Goal: Task Accomplishment & Management: Use online tool/utility

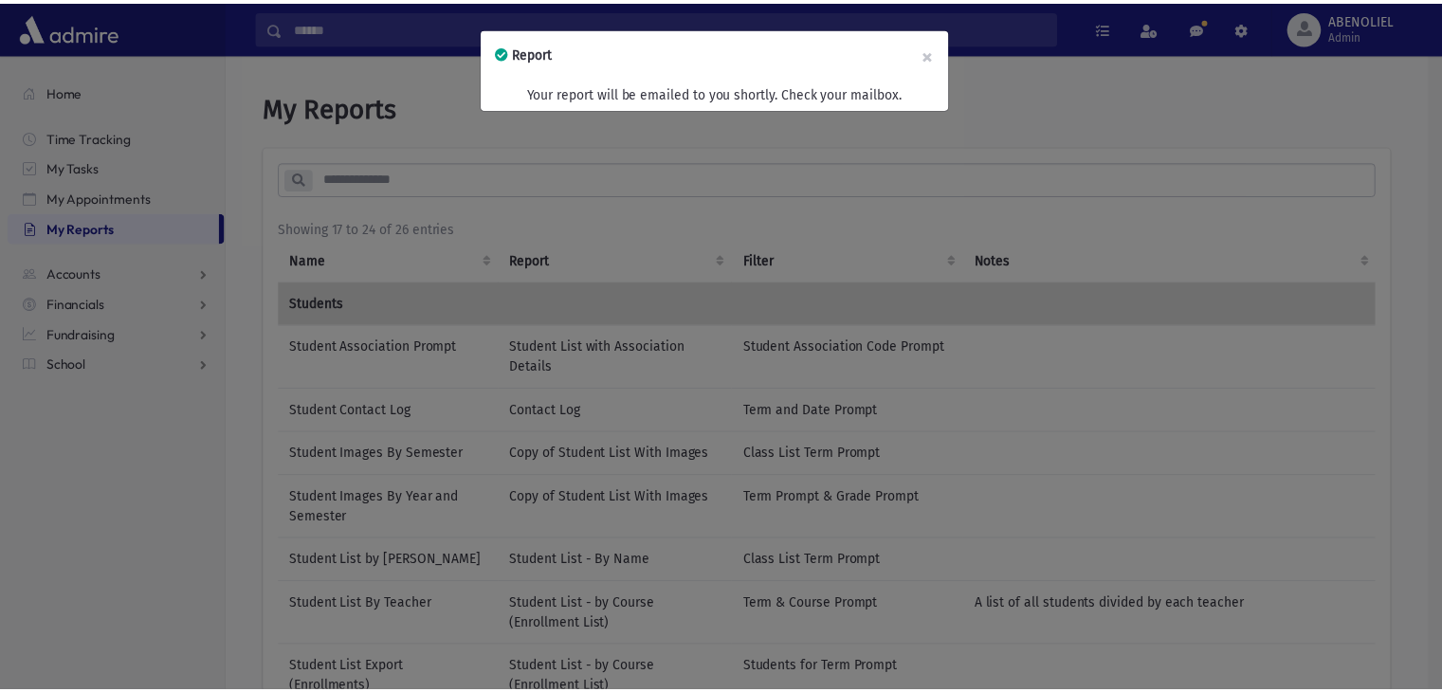
scroll to position [283, 0]
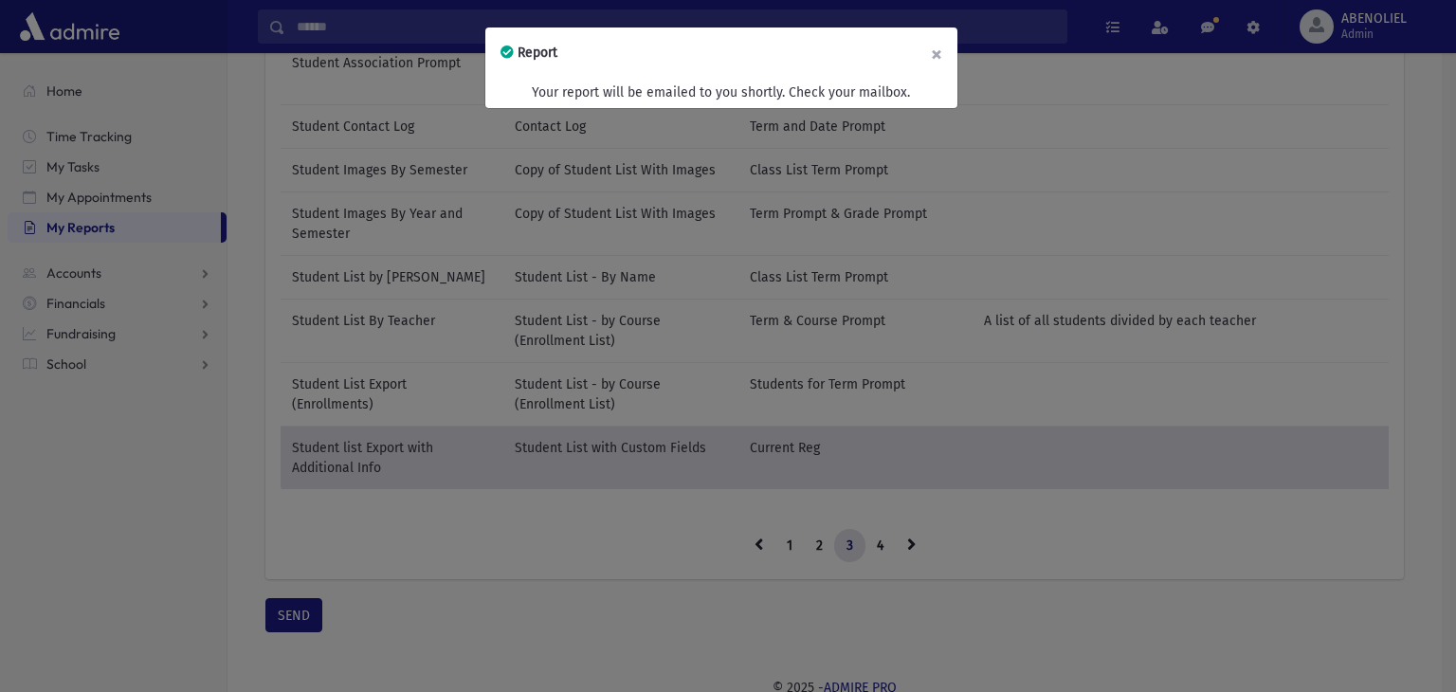
click at [938, 54] on button "×" at bounding box center [937, 53] width 42 height 53
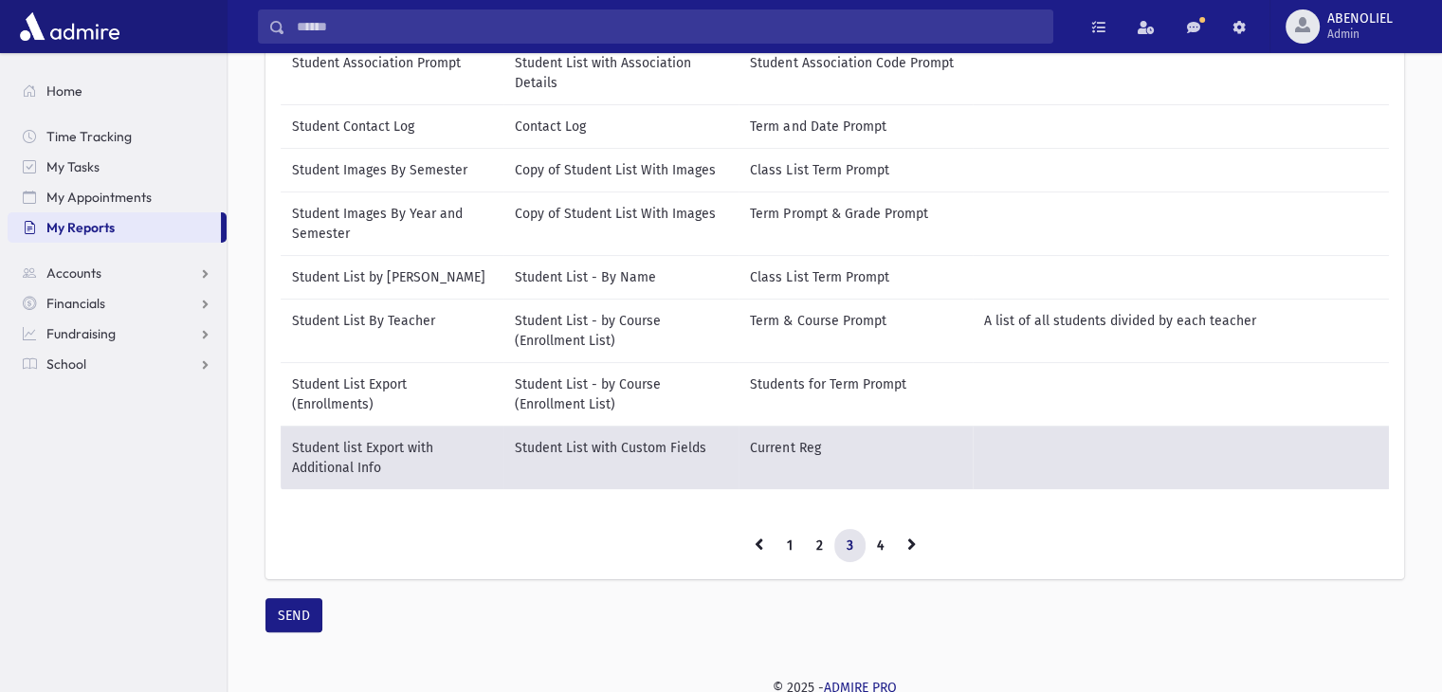
click at [147, 526] on section "Home Time Tracking My Tasks My Appointments My Reports Accounts Accounts Accoun…" at bounding box center [113, 372] width 227 height 639
click at [370, 325] on td "Student List By Teacher" at bounding box center [392, 331] width 223 height 64
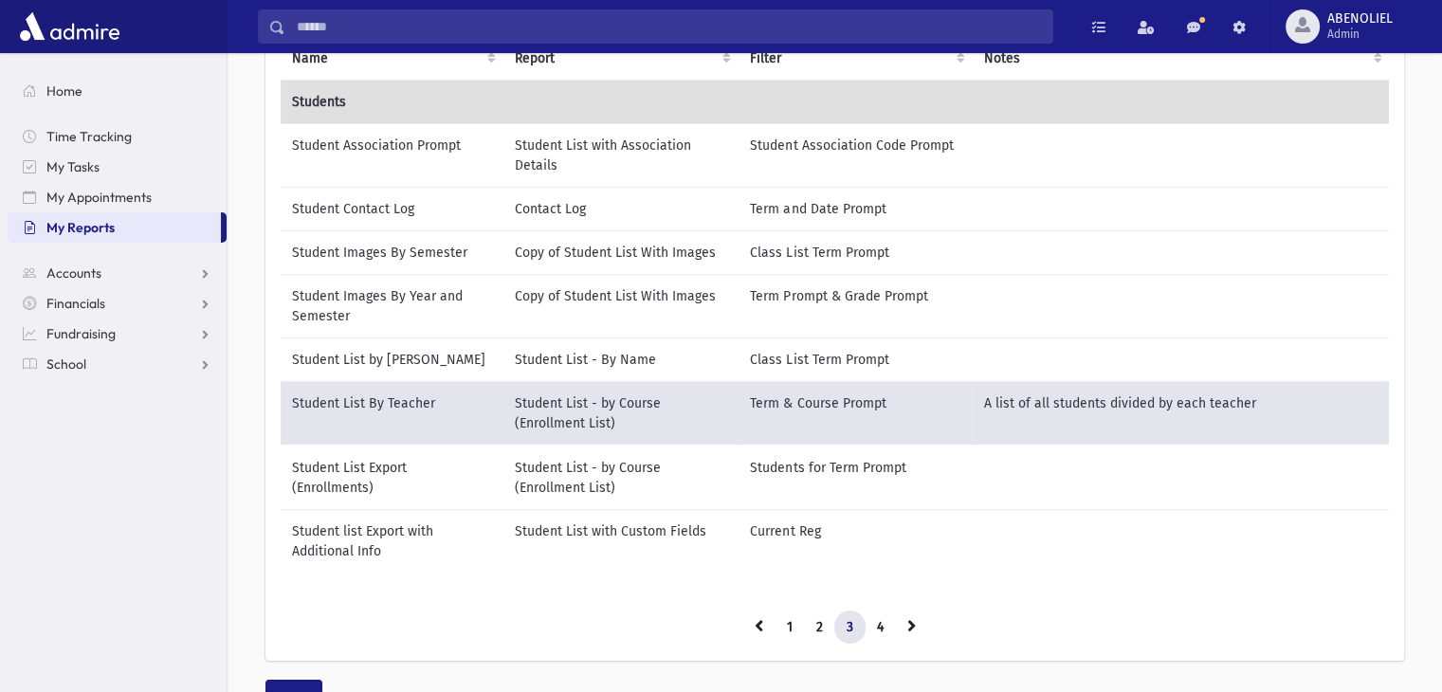
scroll to position [197, 0]
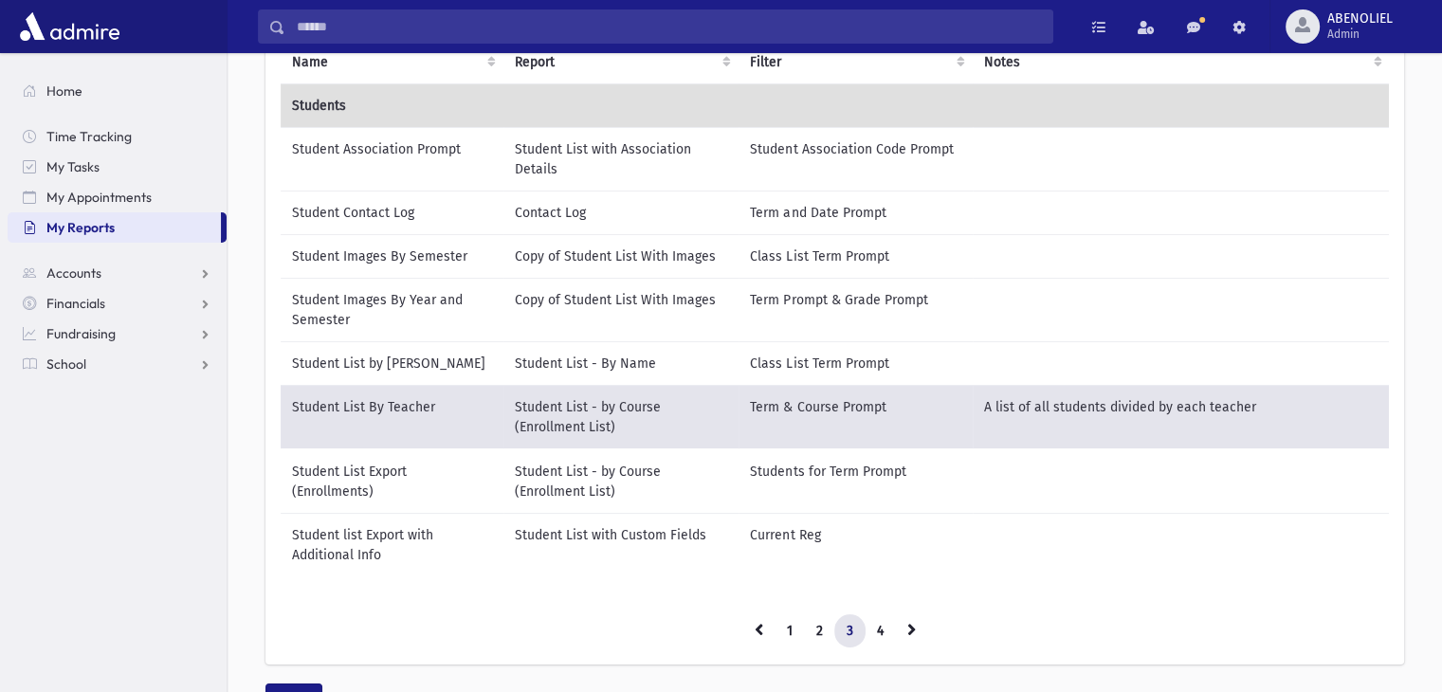
click at [388, 303] on td "Student Images By Year and Semester" at bounding box center [392, 310] width 223 height 64
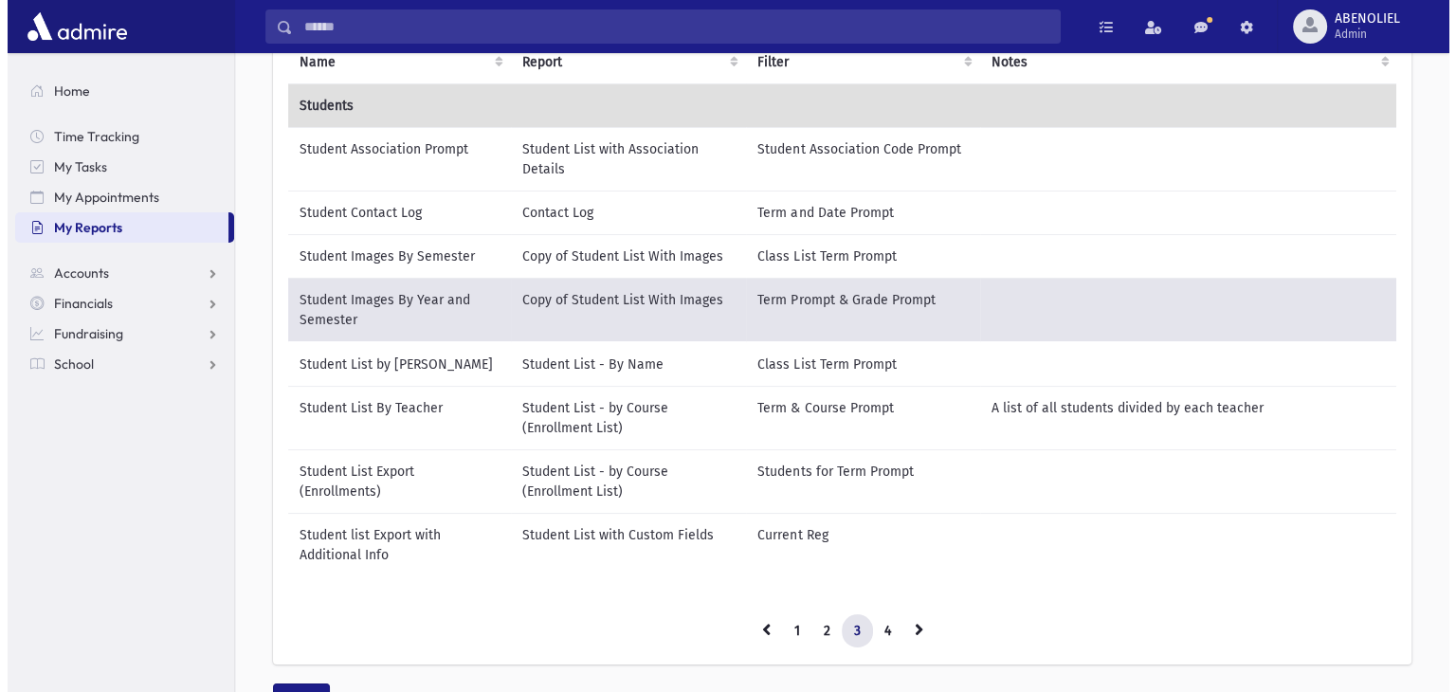
scroll to position [301, 0]
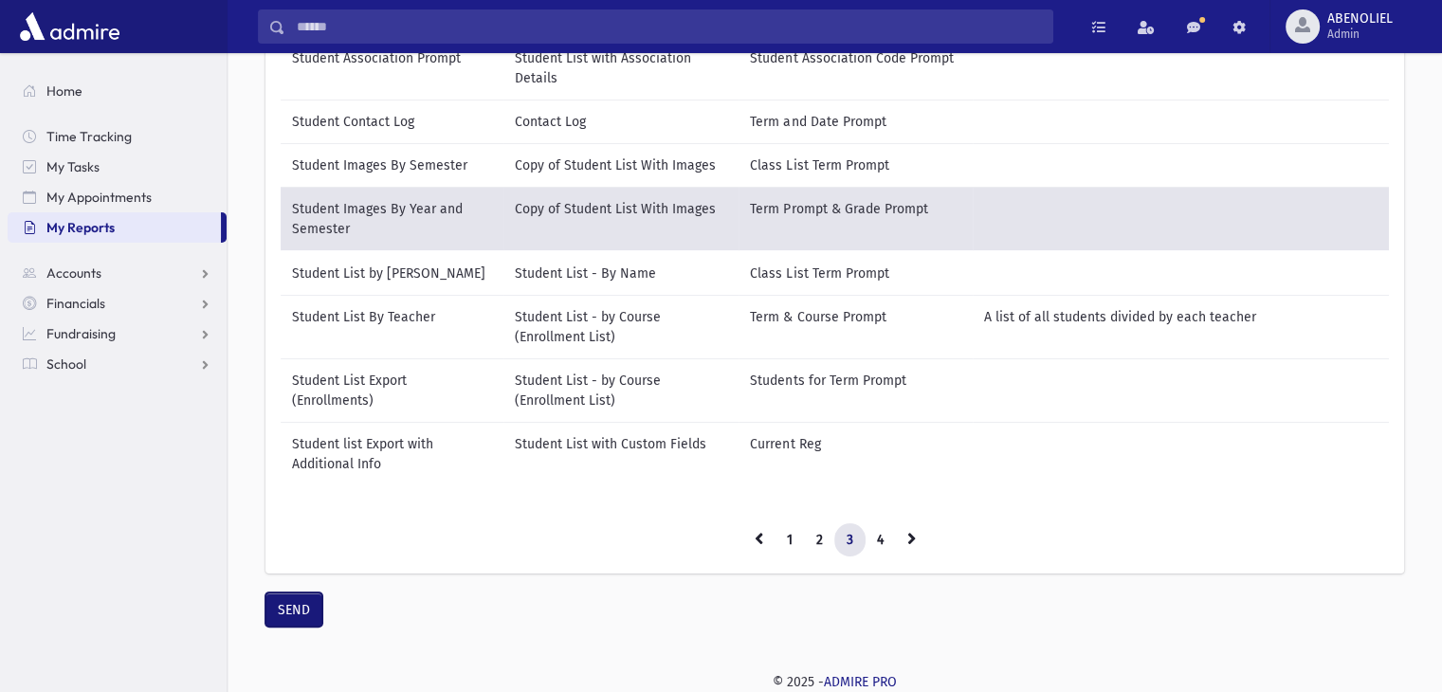
click at [301, 609] on button "SEND" at bounding box center [293, 610] width 57 height 34
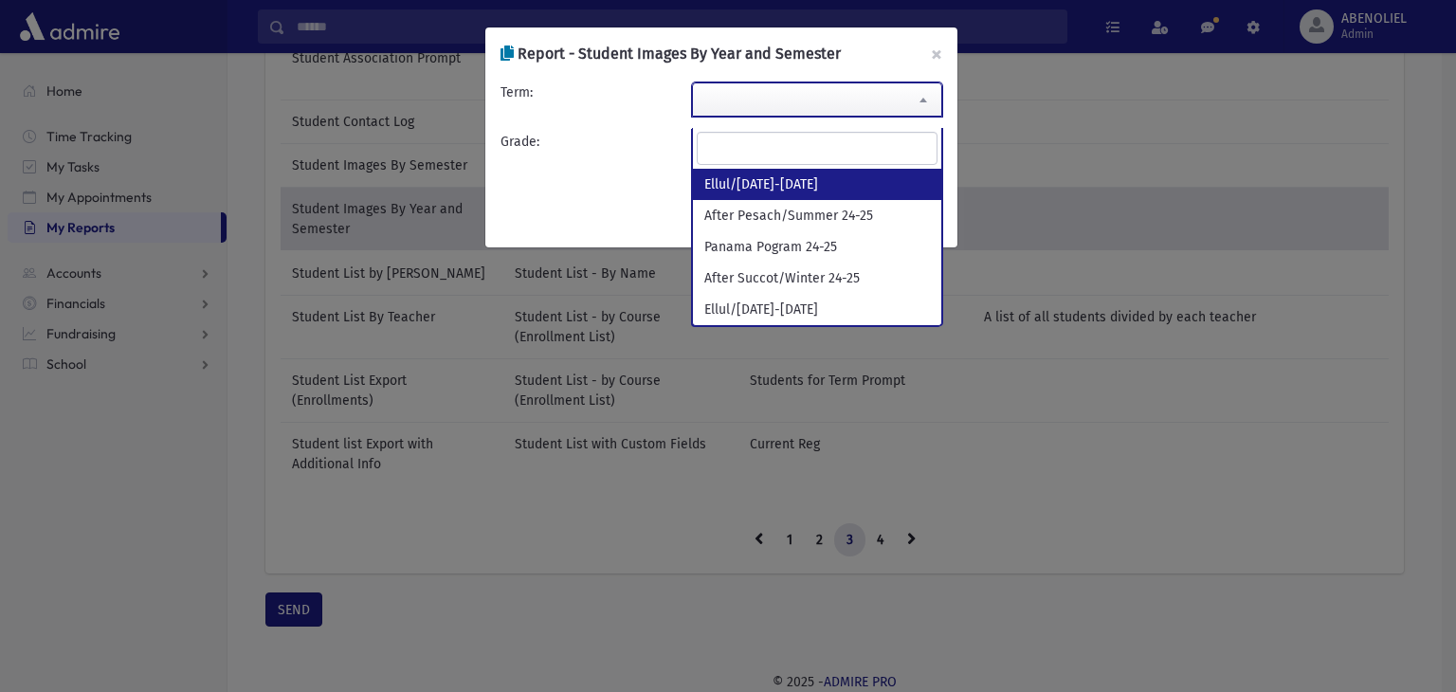
click at [732, 98] on span at bounding box center [817, 99] width 250 height 34
select select "**********"
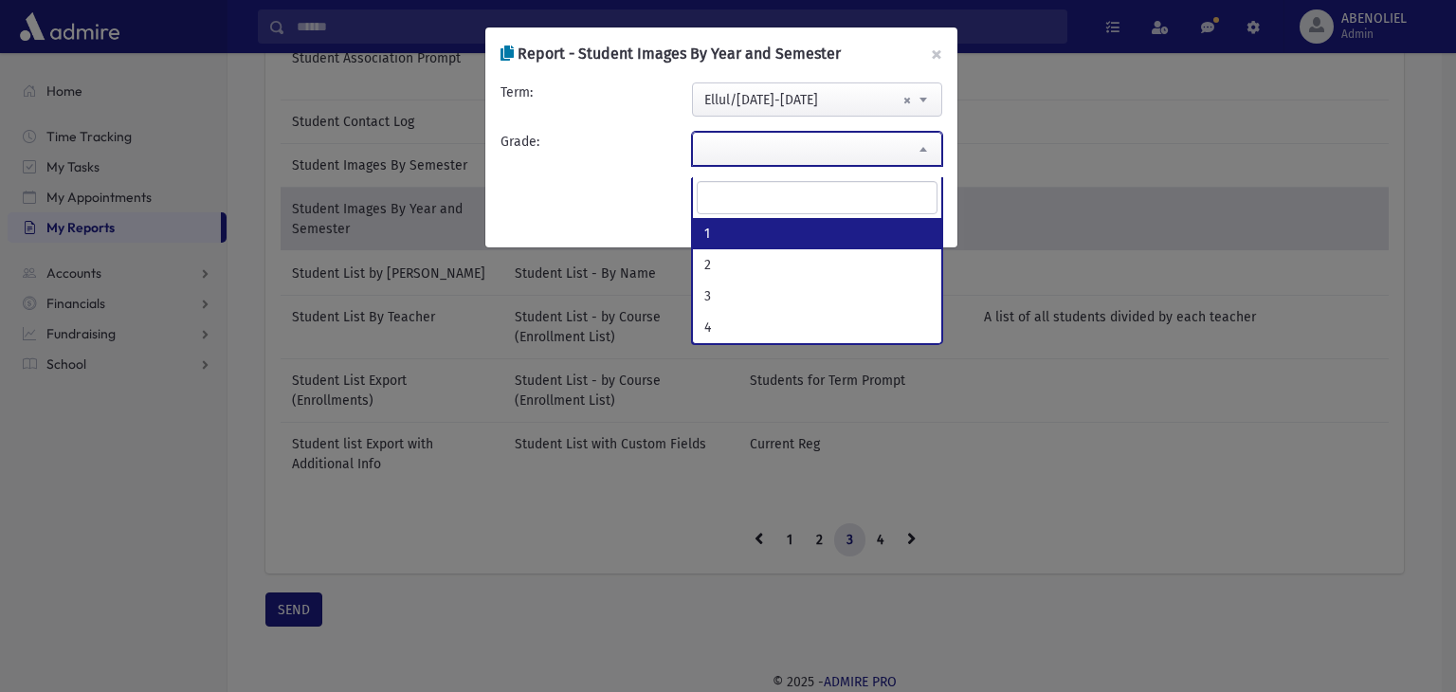
click at [724, 143] on span at bounding box center [817, 149] width 250 height 34
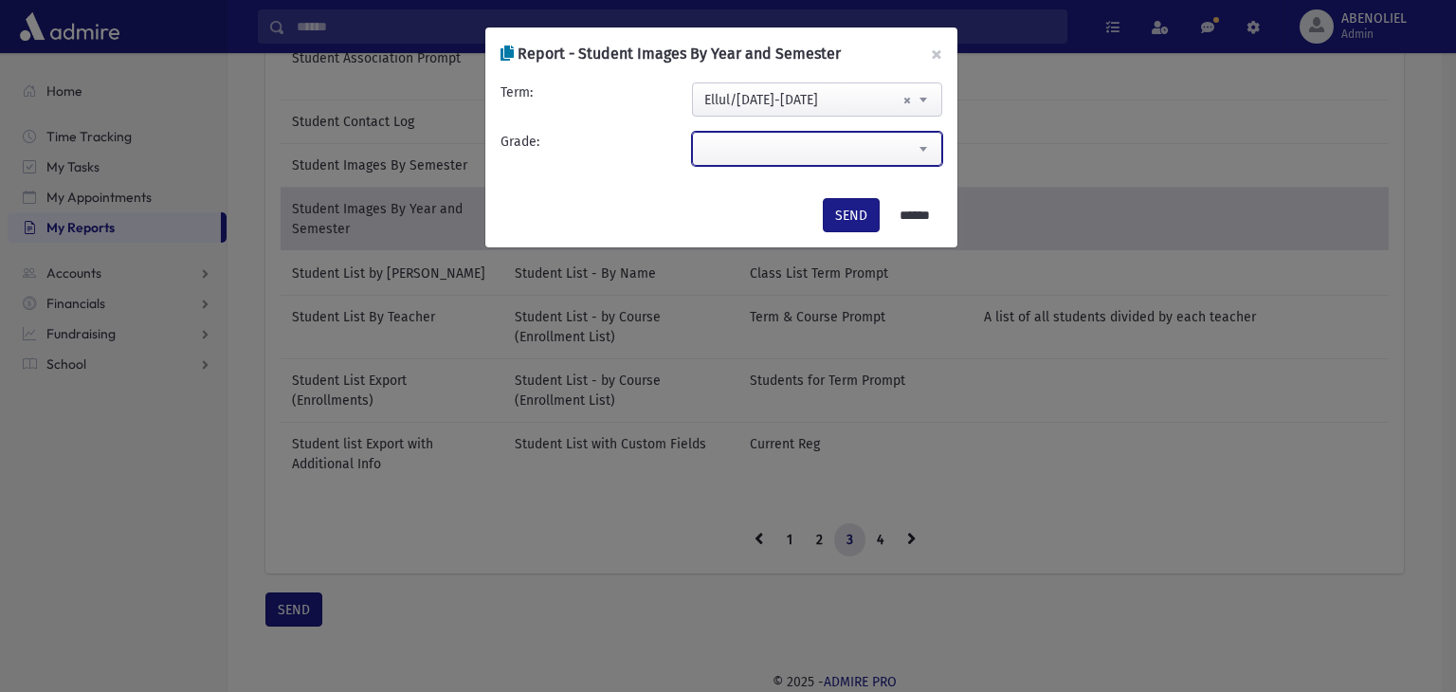
click at [724, 143] on span at bounding box center [817, 149] width 250 height 34
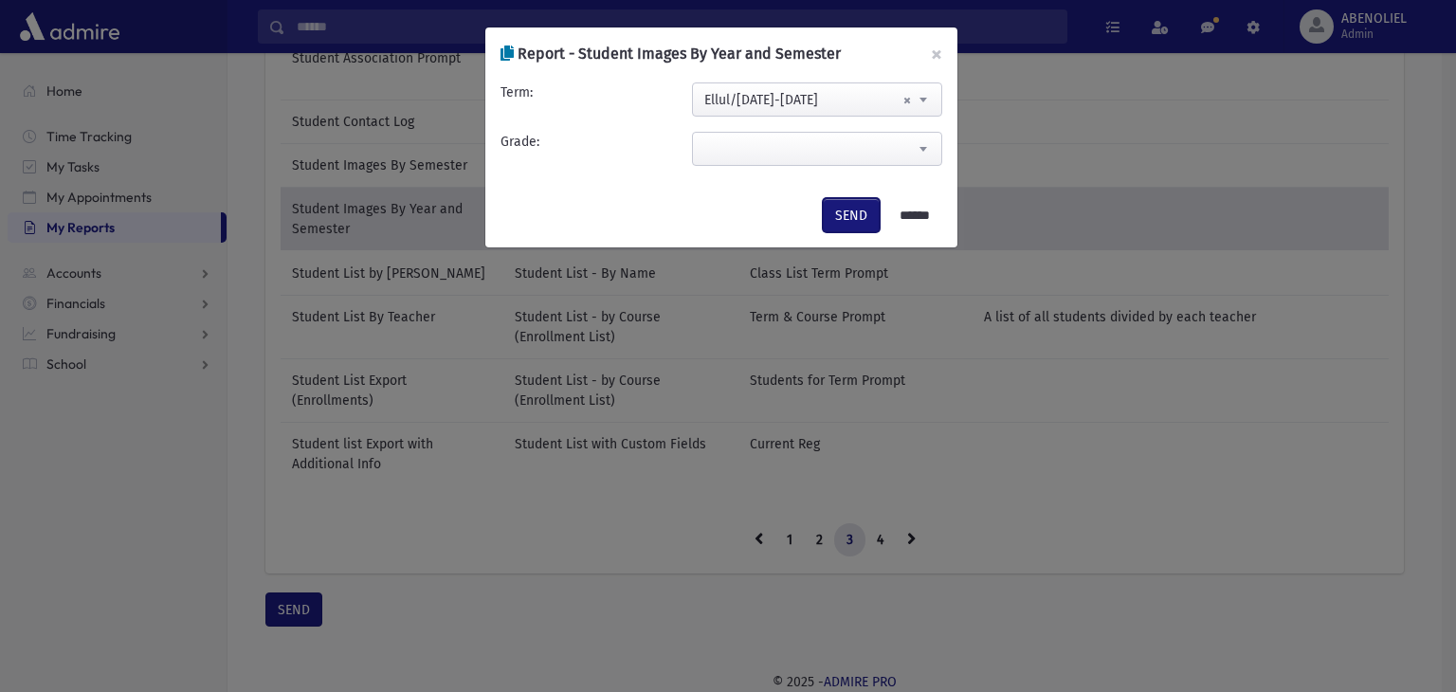
click at [837, 204] on button "SEND" at bounding box center [851, 215] width 57 height 34
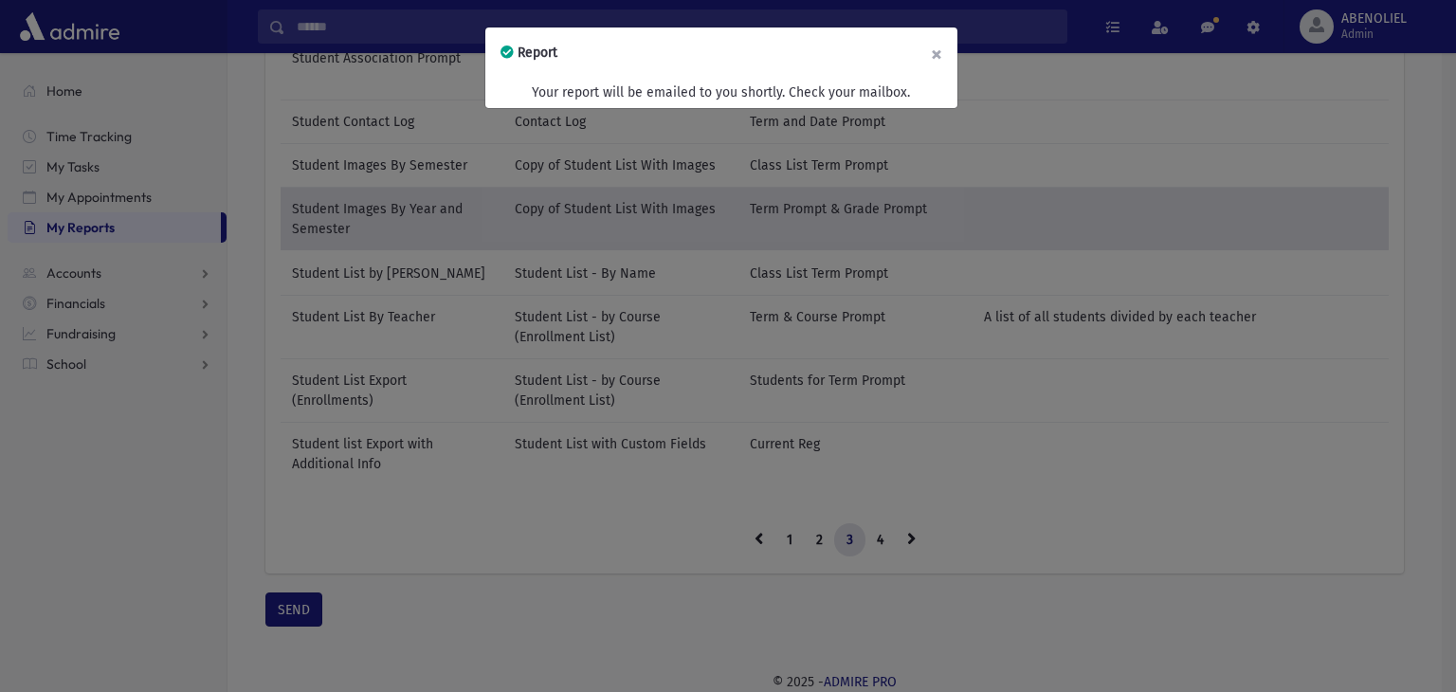
drag, startPoint x: 941, startPoint y: 48, endPoint x: 905, endPoint y: 58, distance: 36.3
click at [922, 53] on button "×" at bounding box center [937, 53] width 42 height 53
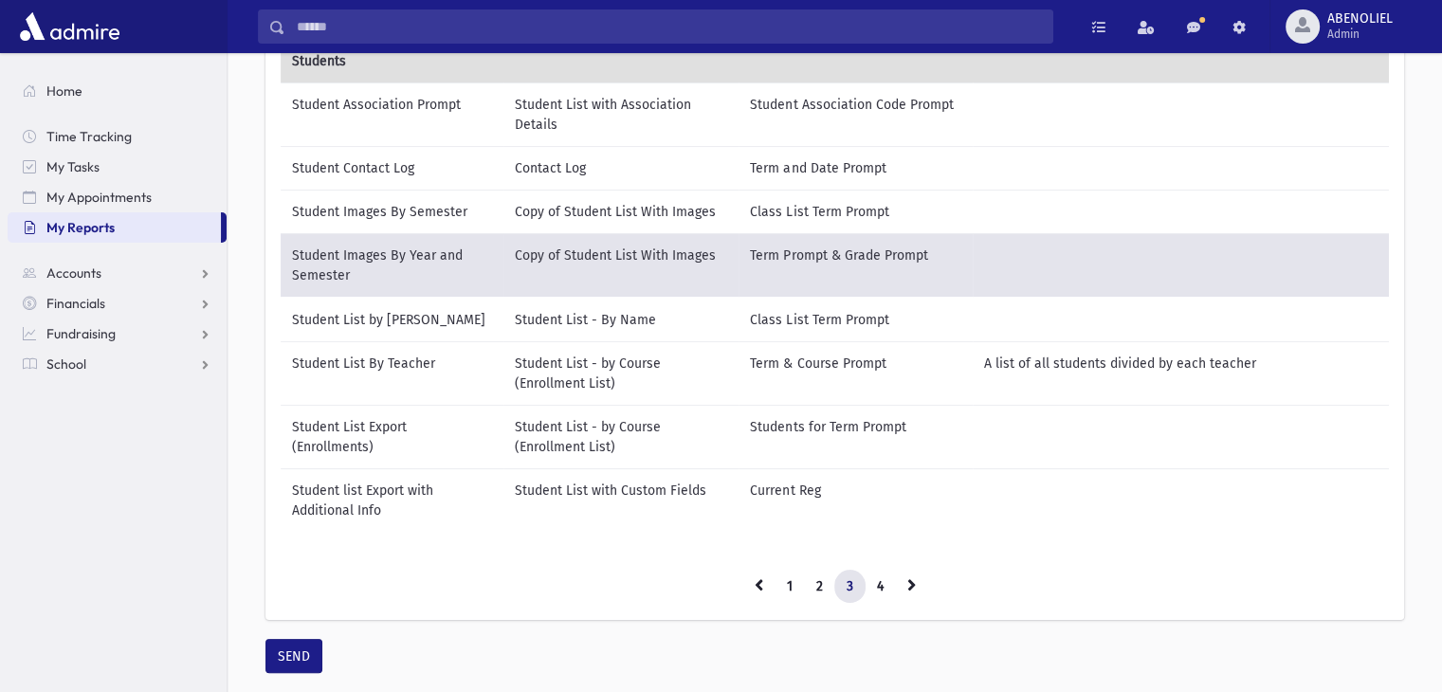
scroll to position [187, 0]
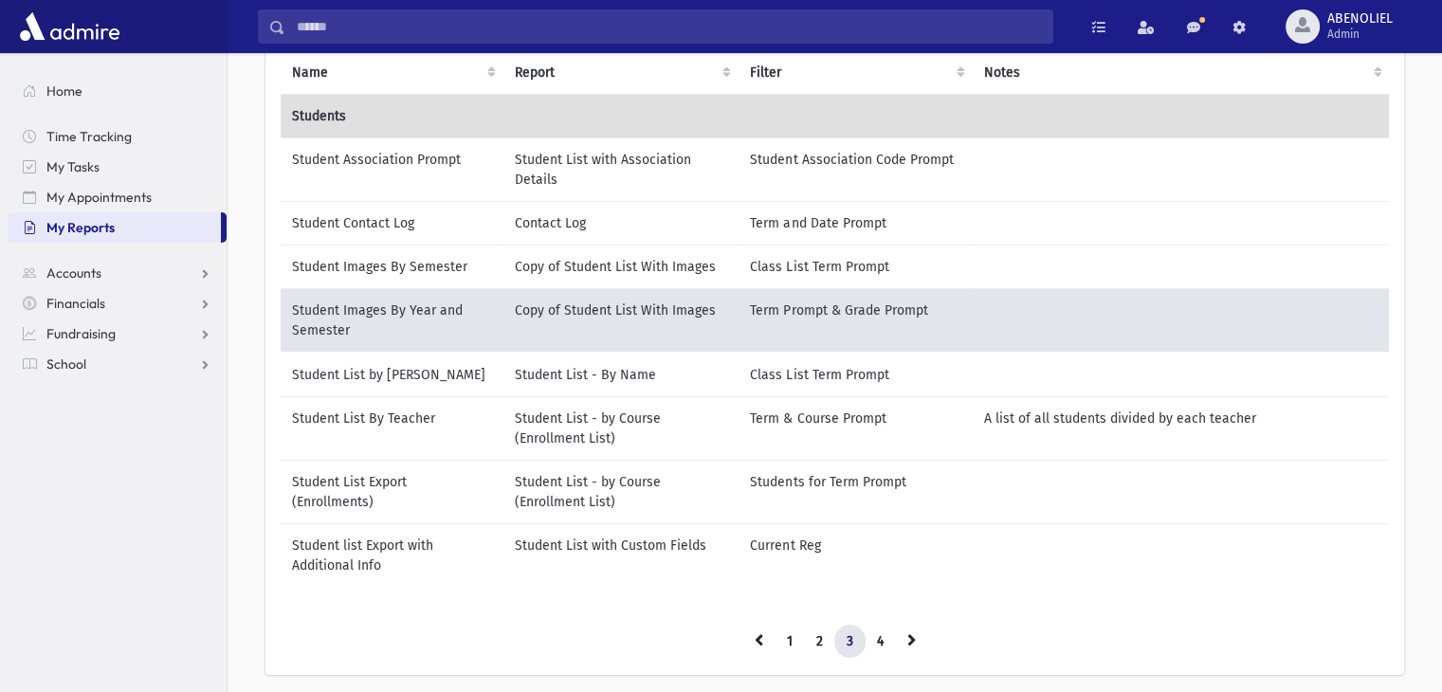
click at [362, 263] on td "Student Images By Semester" at bounding box center [392, 267] width 223 height 44
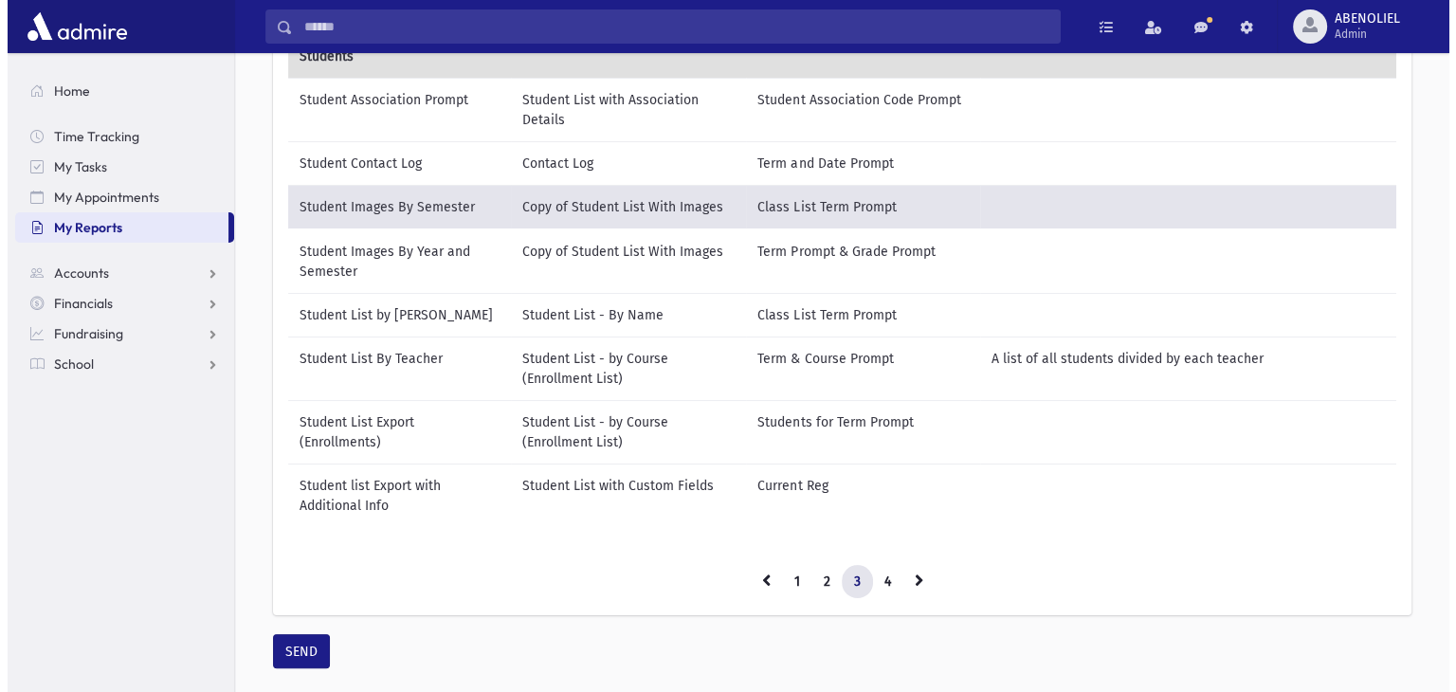
scroll to position [301, 0]
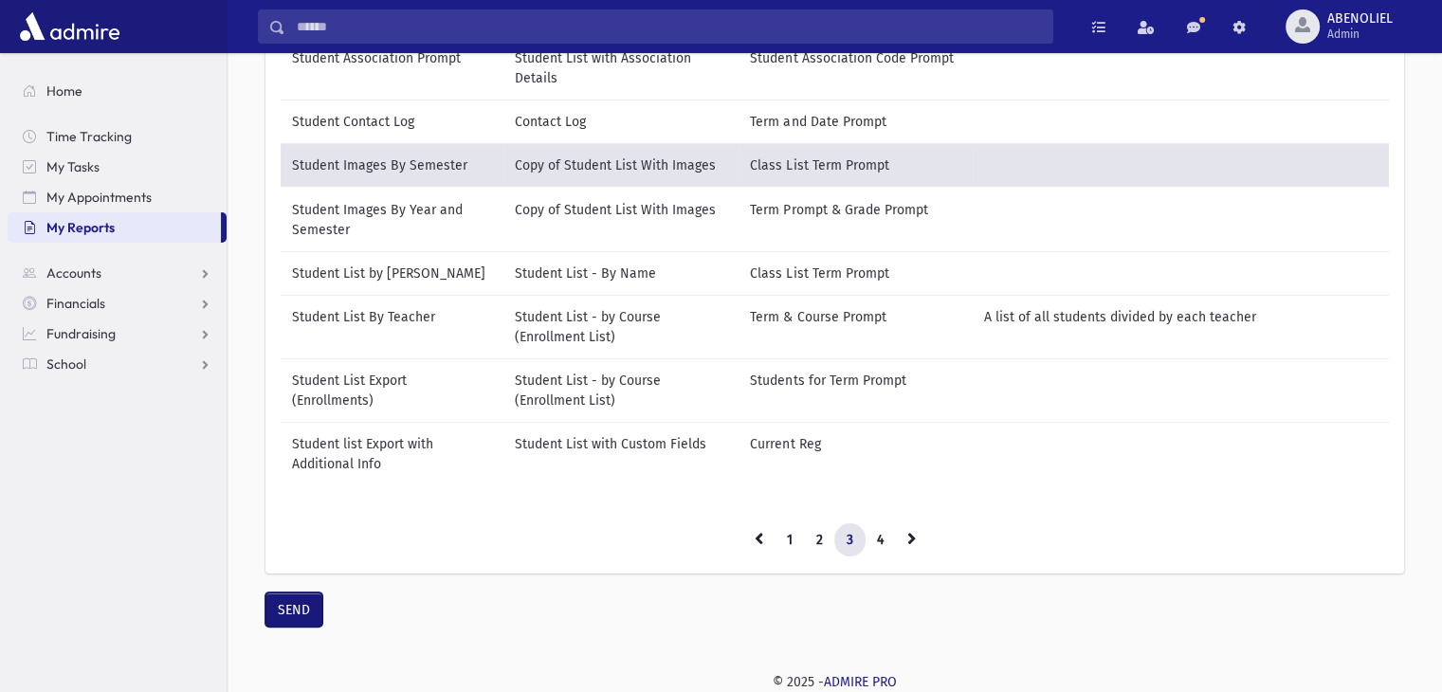
click at [292, 603] on button "SEND" at bounding box center [293, 610] width 57 height 34
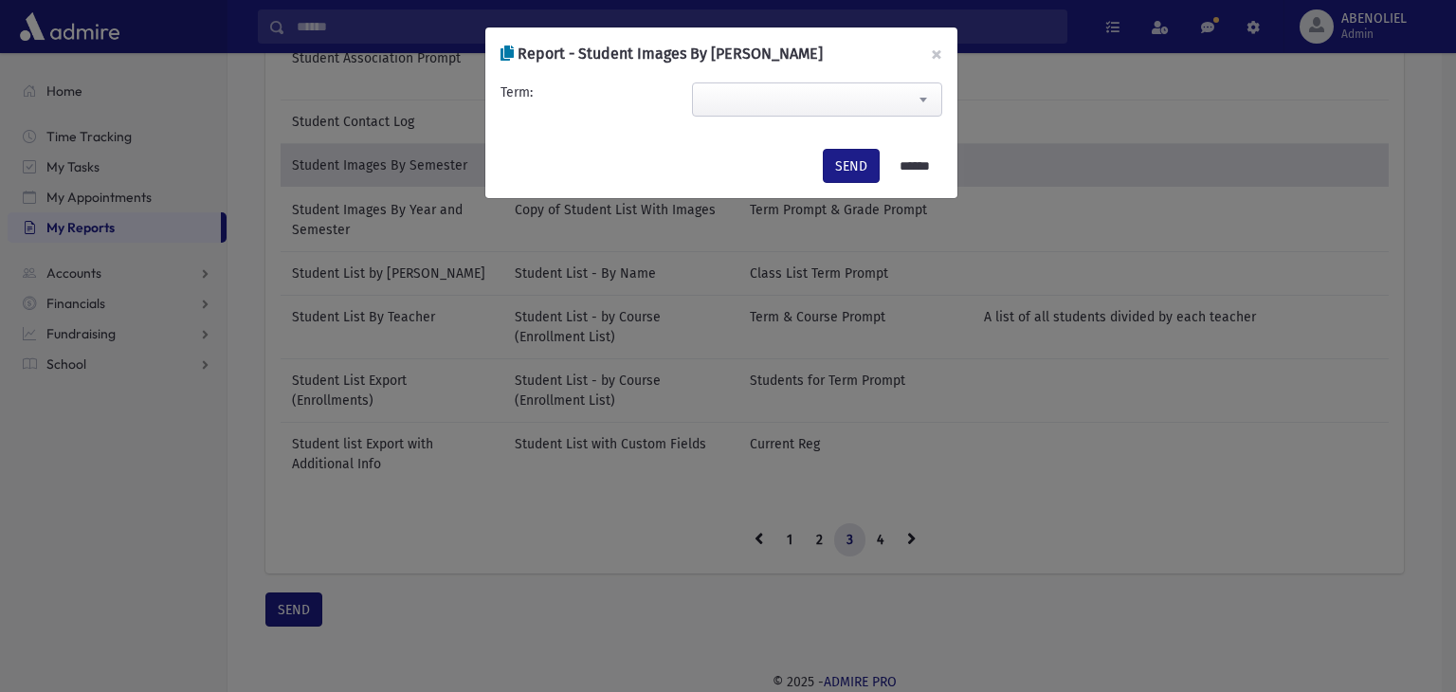
click at [834, 92] on span at bounding box center [817, 99] width 250 height 34
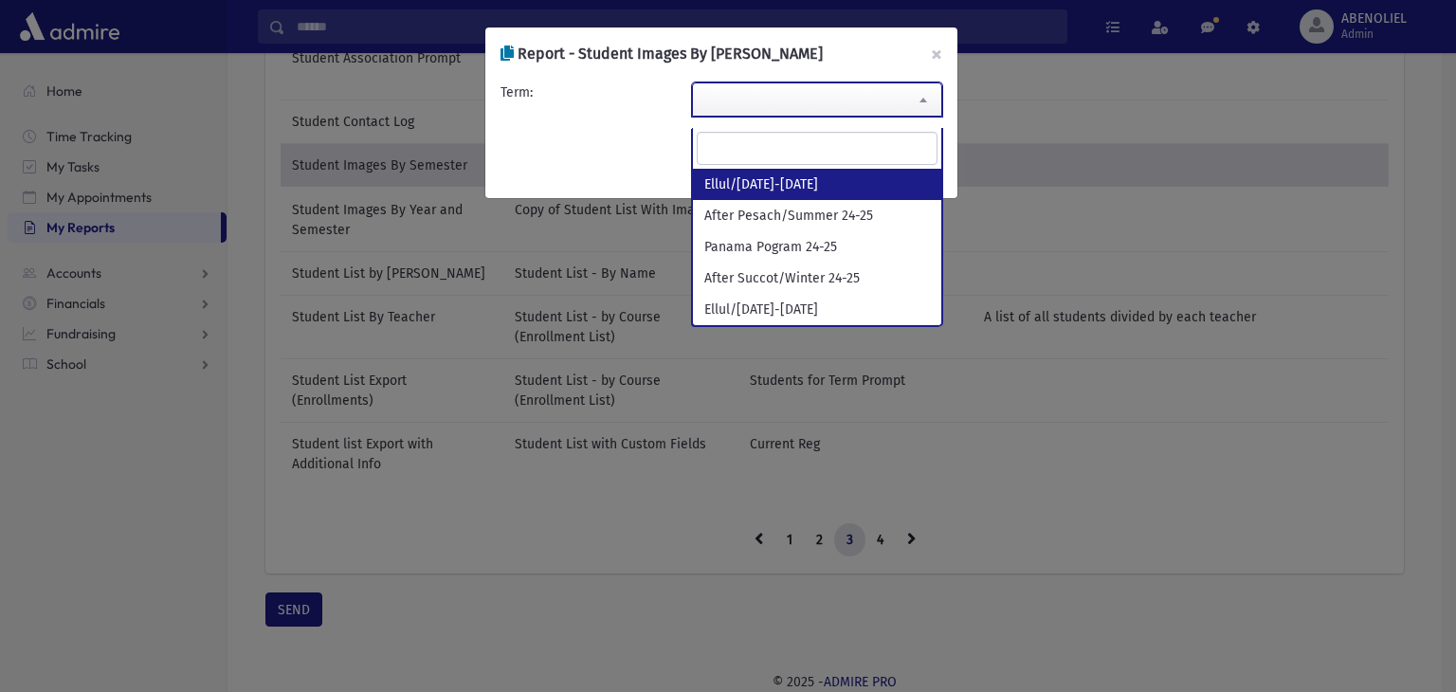
select select "**********"
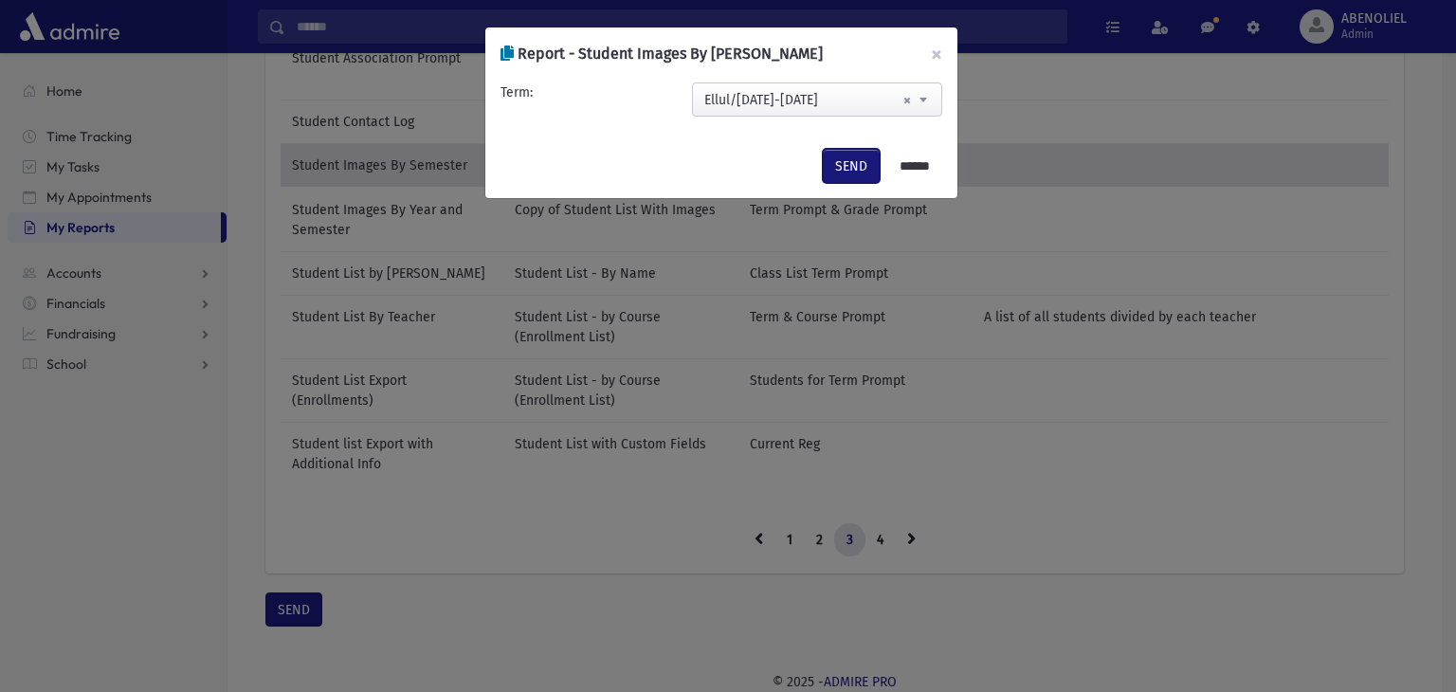
click at [839, 161] on button "SEND" at bounding box center [851, 166] width 57 height 34
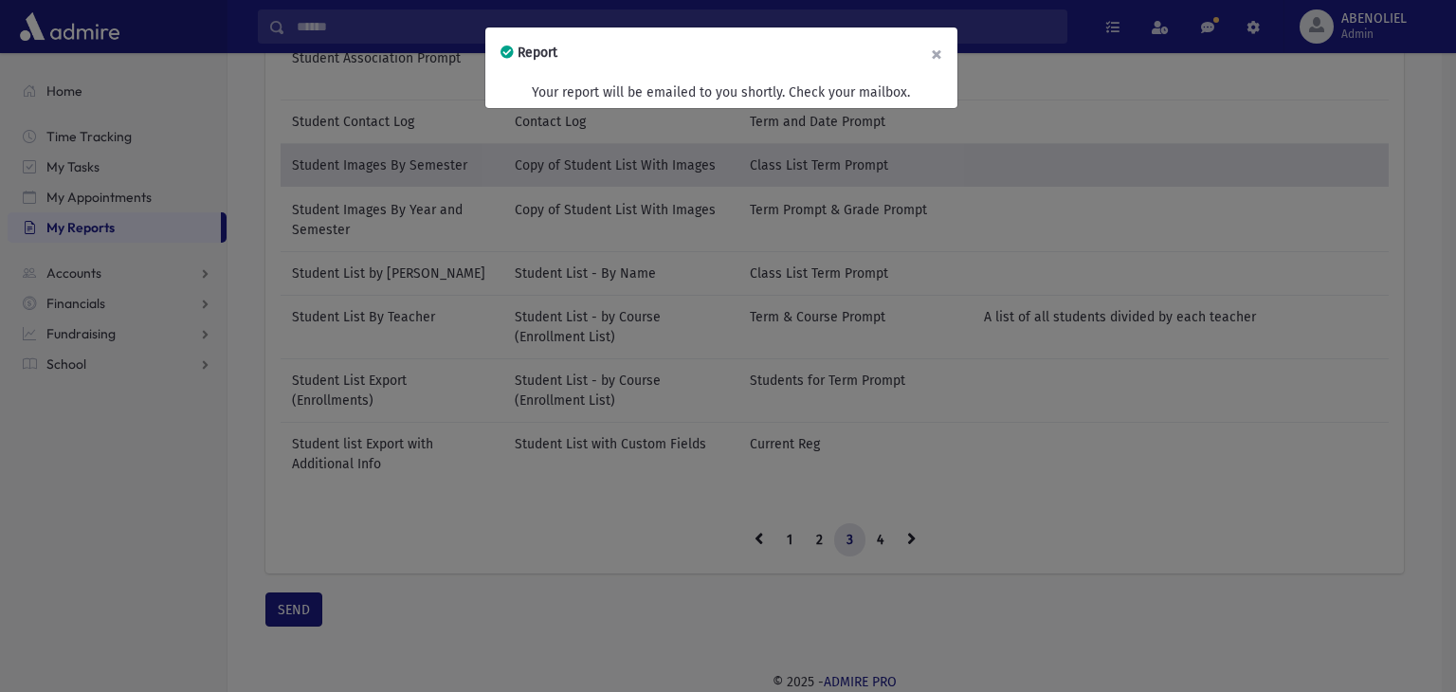
click at [941, 51] on button "×" at bounding box center [937, 53] width 42 height 53
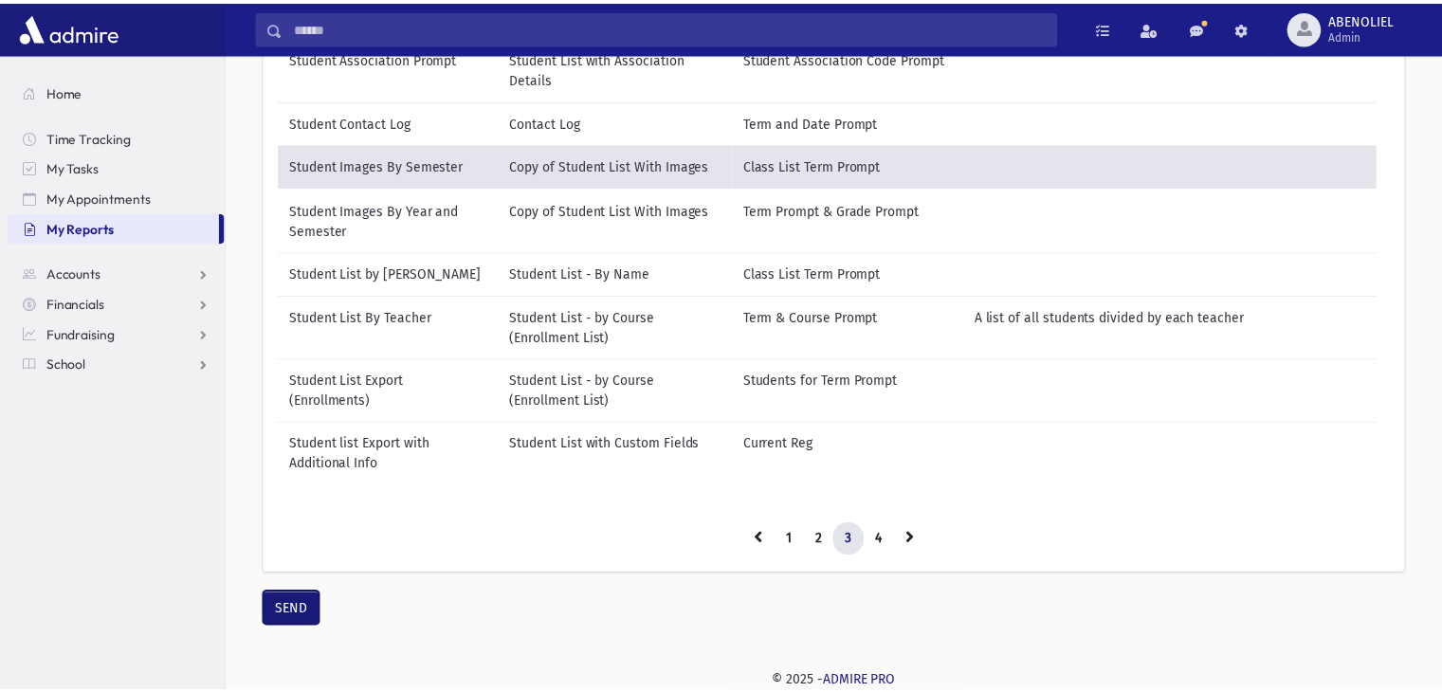
scroll to position [286, 0]
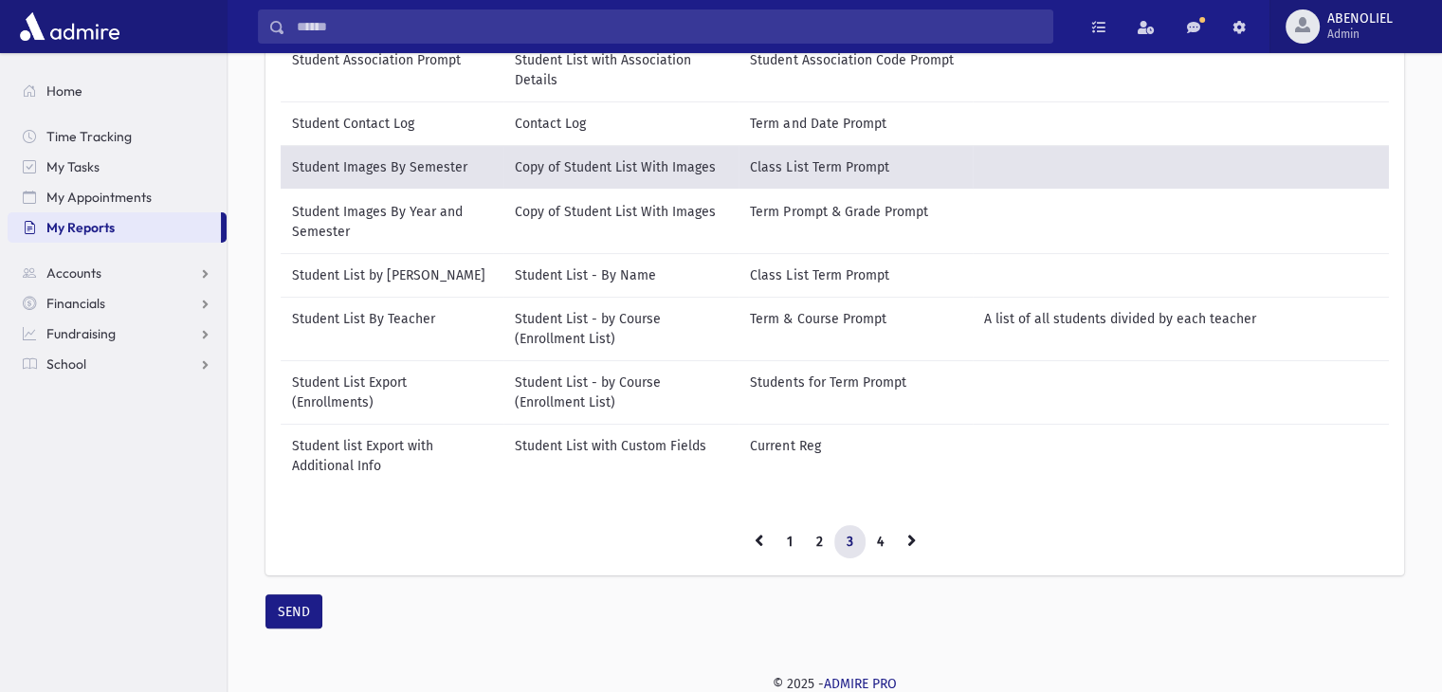
click at [1353, 20] on span "ABENOLIEL" at bounding box center [1359, 18] width 65 height 15
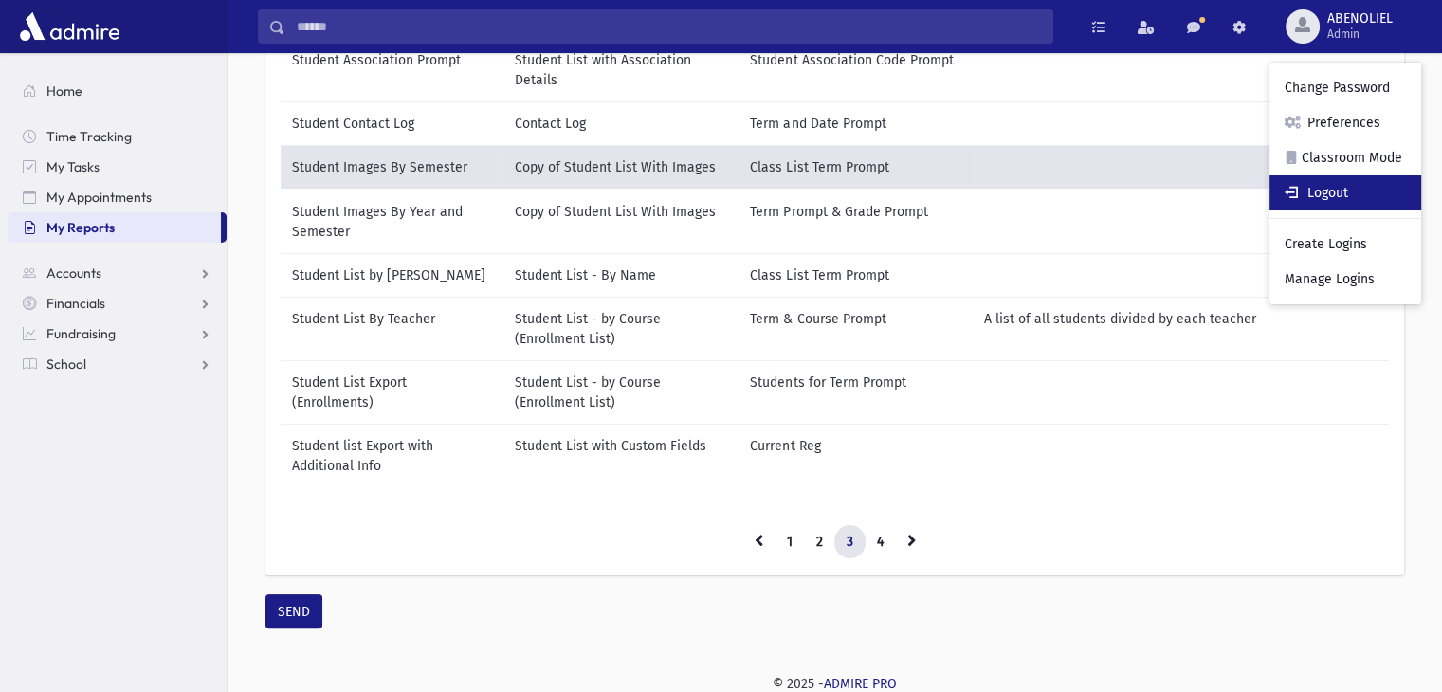
click at [1339, 191] on link "Logout" at bounding box center [1345, 192] width 152 height 35
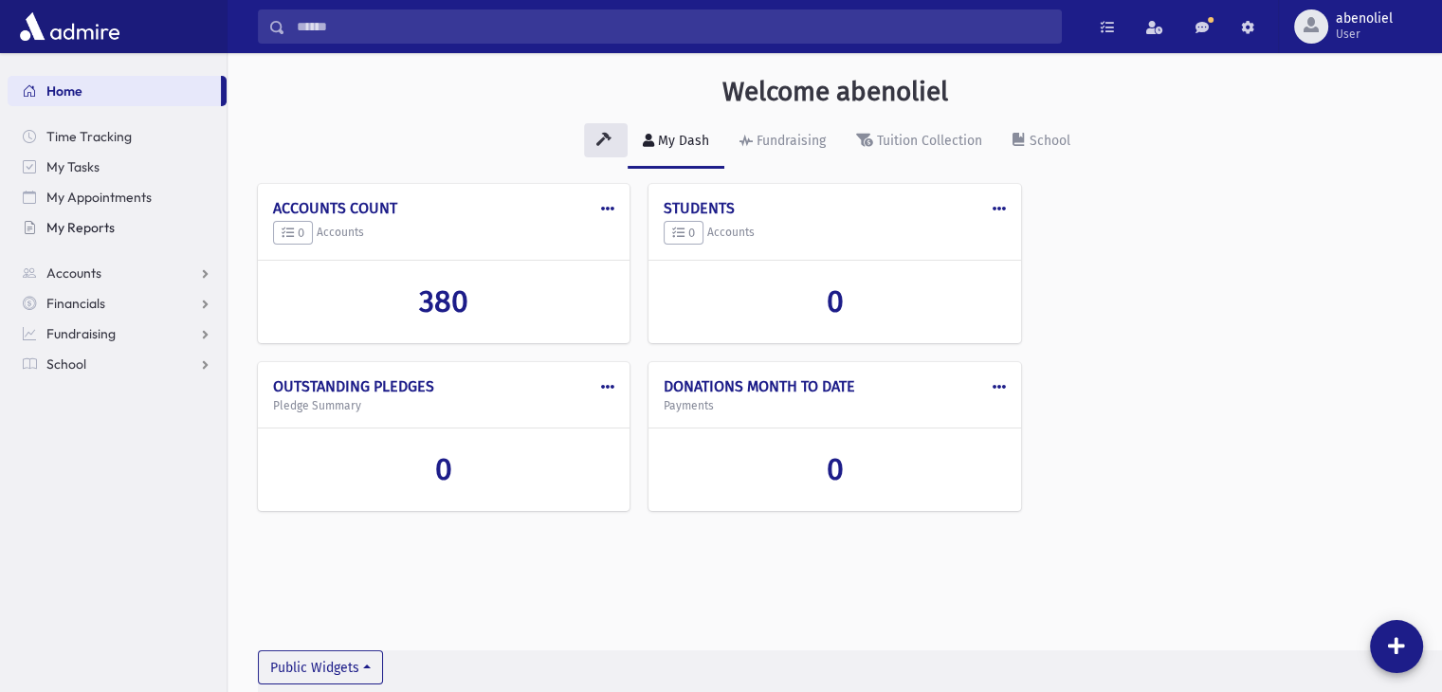
click at [75, 224] on span "My Reports" at bounding box center [80, 227] width 68 height 17
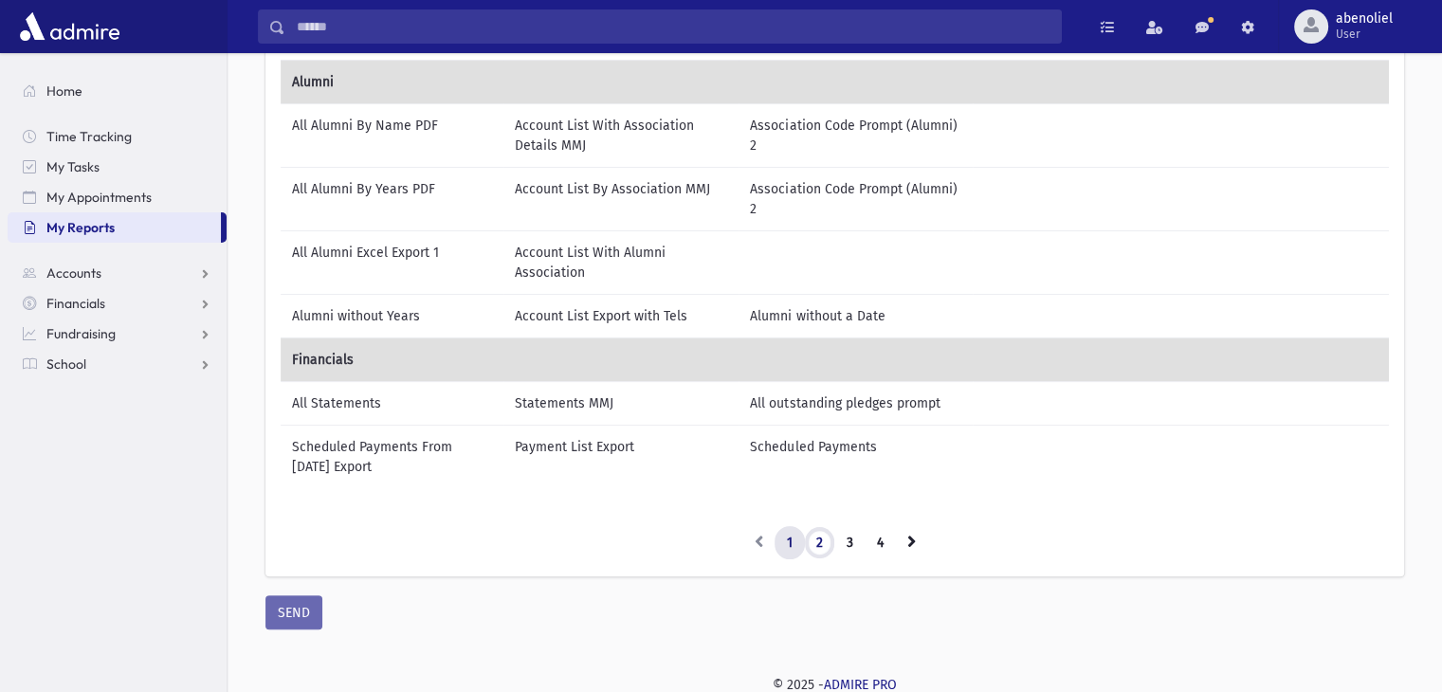
click at [814, 543] on link "2" at bounding box center [819, 543] width 31 height 34
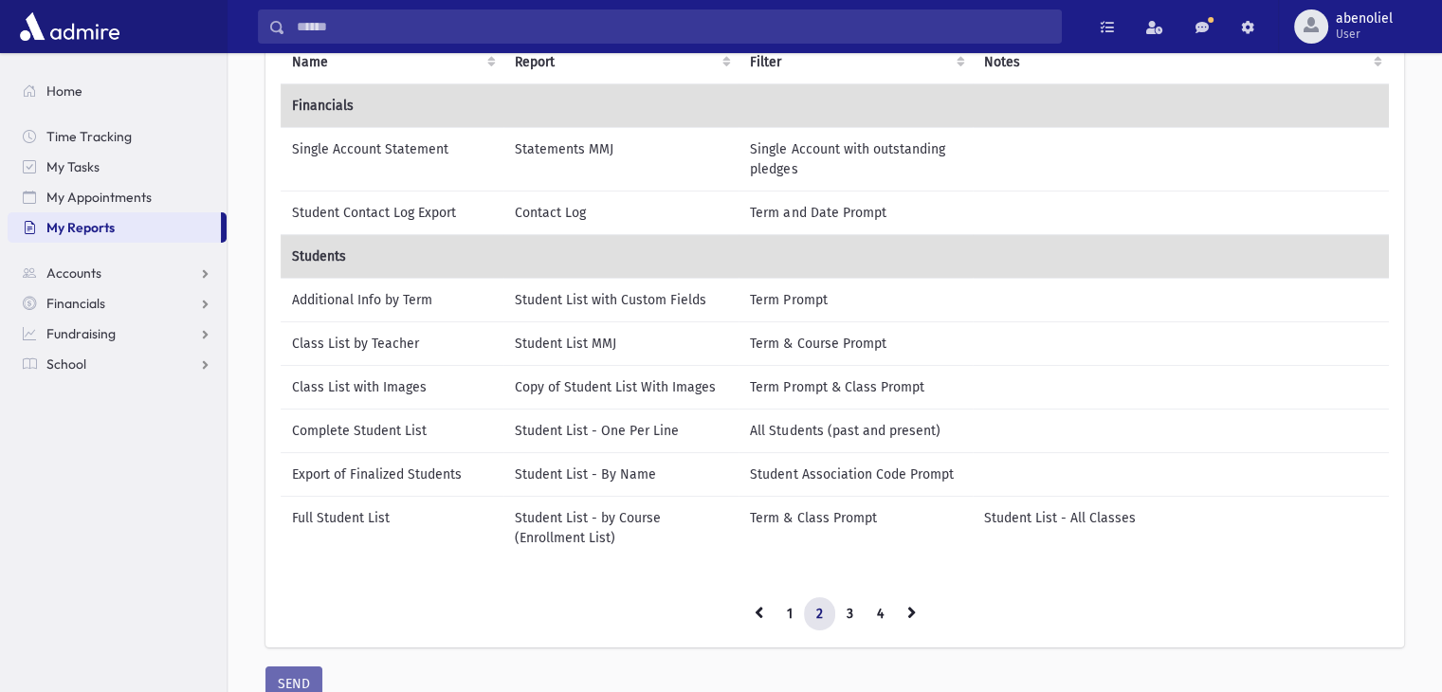
scroll to position [173, 0]
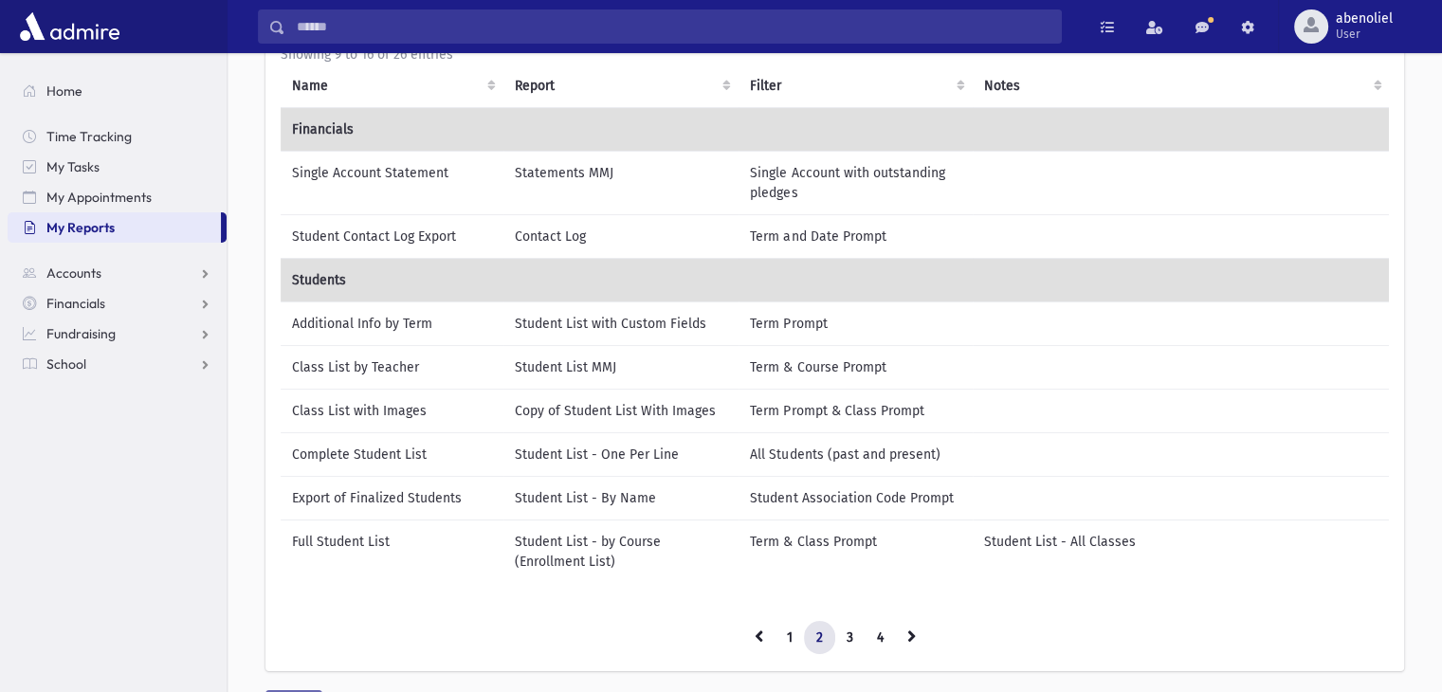
click at [554, 418] on td "Copy of Student List With Images" at bounding box center [621, 411] width 236 height 44
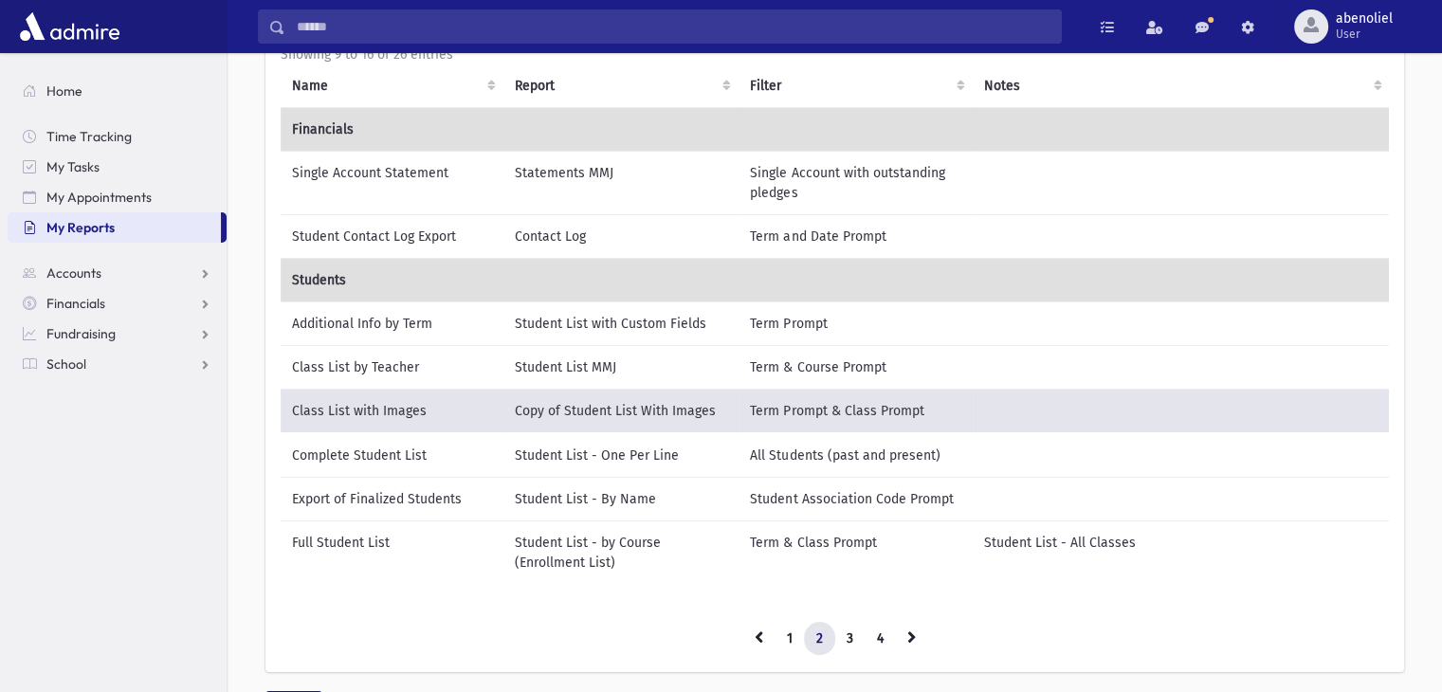
click at [554, 418] on td "Copy of Student List With Images" at bounding box center [621, 411] width 236 height 45
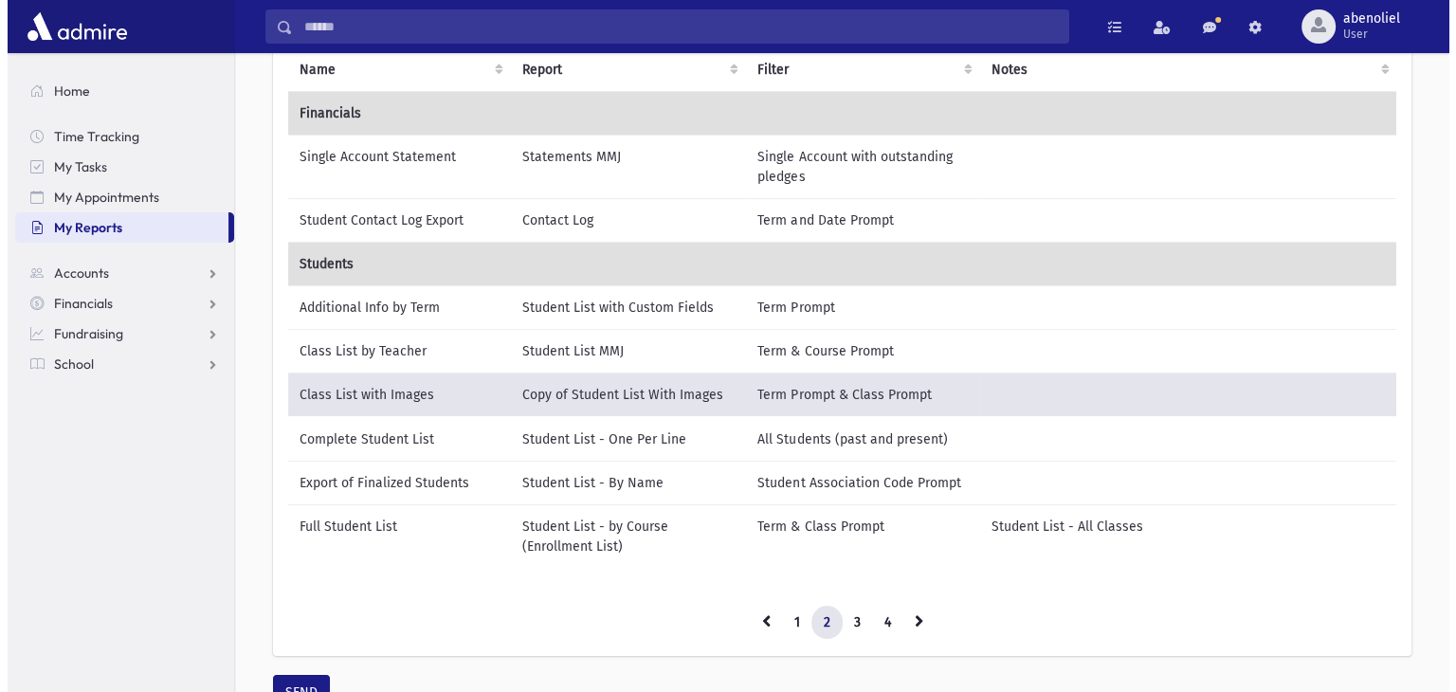
scroll to position [284, 0]
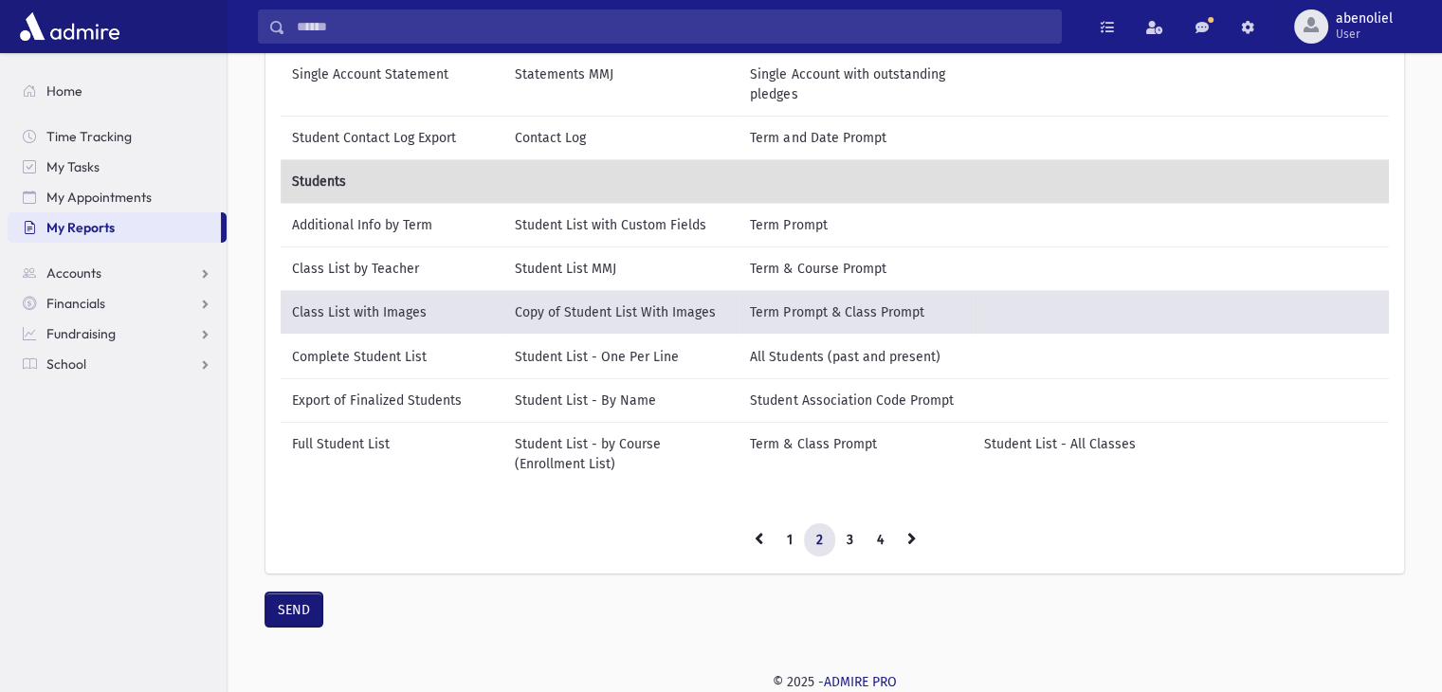
click at [286, 605] on button "SEND" at bounding box center [293, 610] width 57 height 34
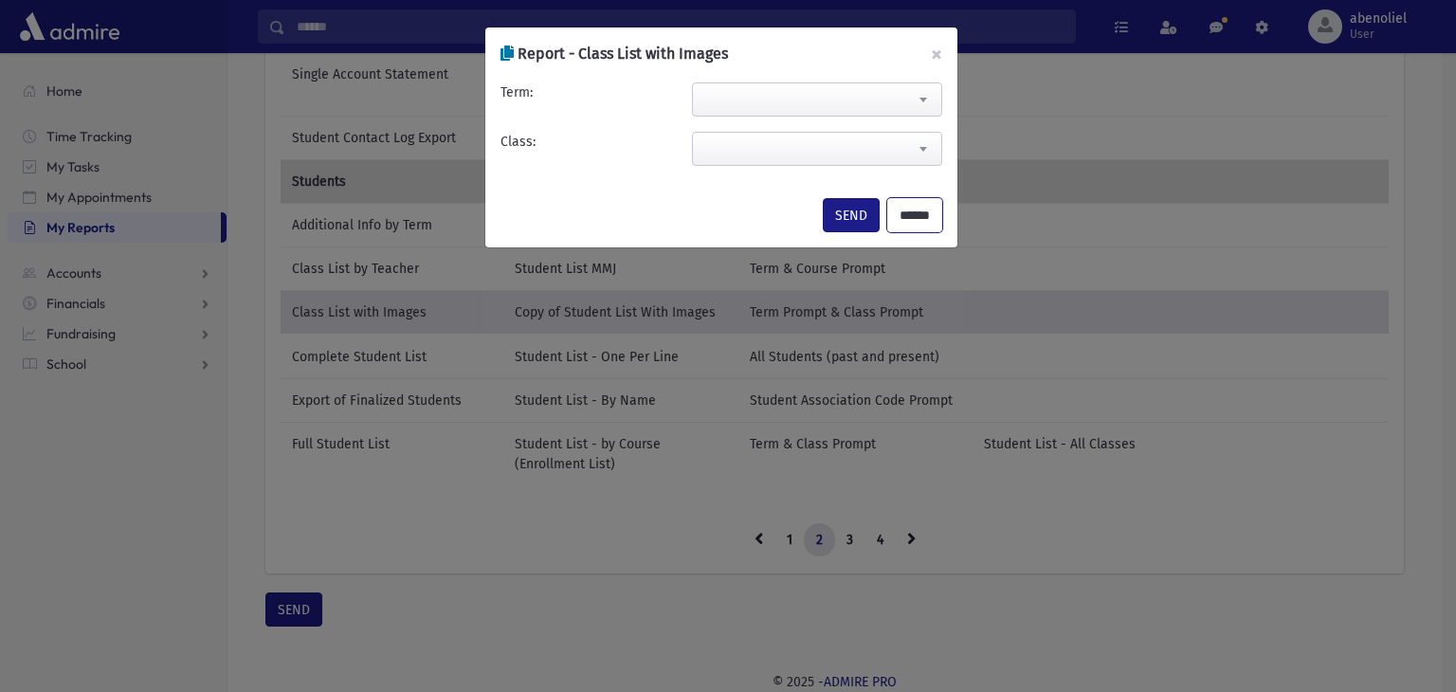
click at [914, 203] on input "******" at bounding box center [914, 215] width 55 height 34
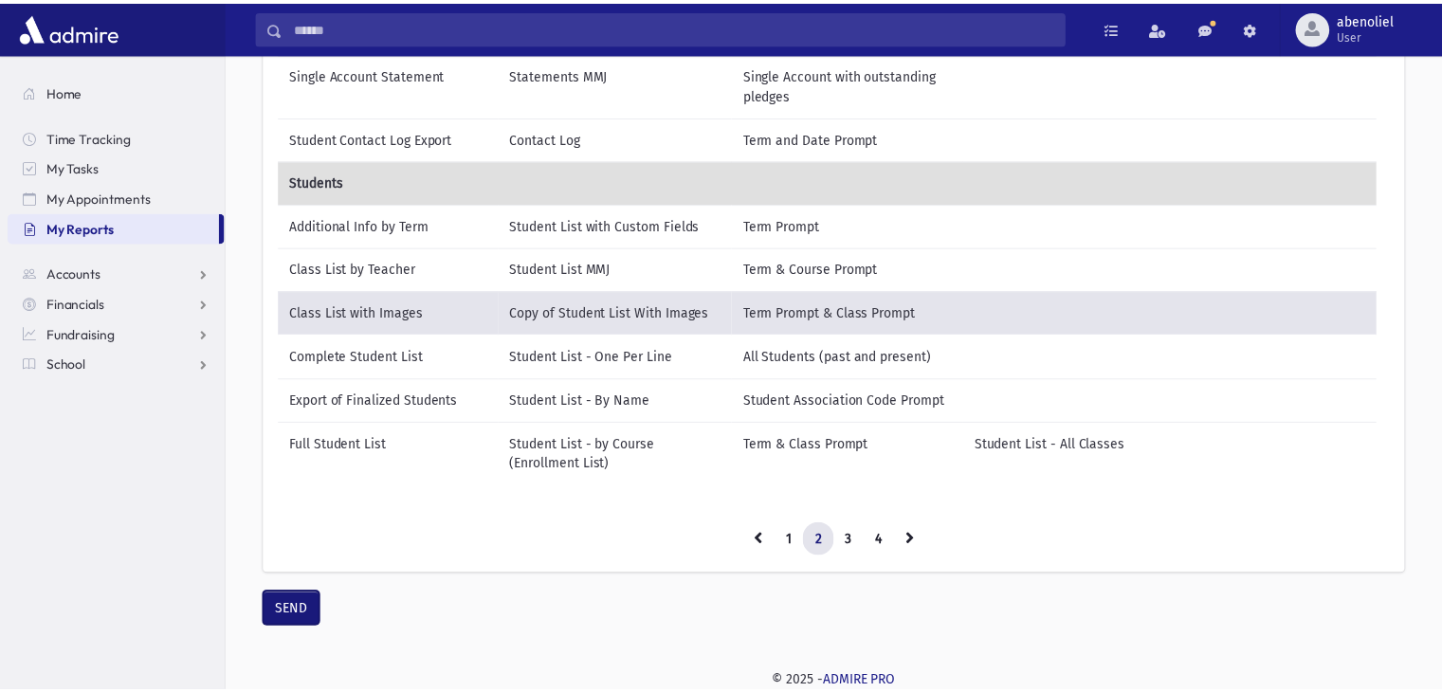
scroll to position [269, 0]
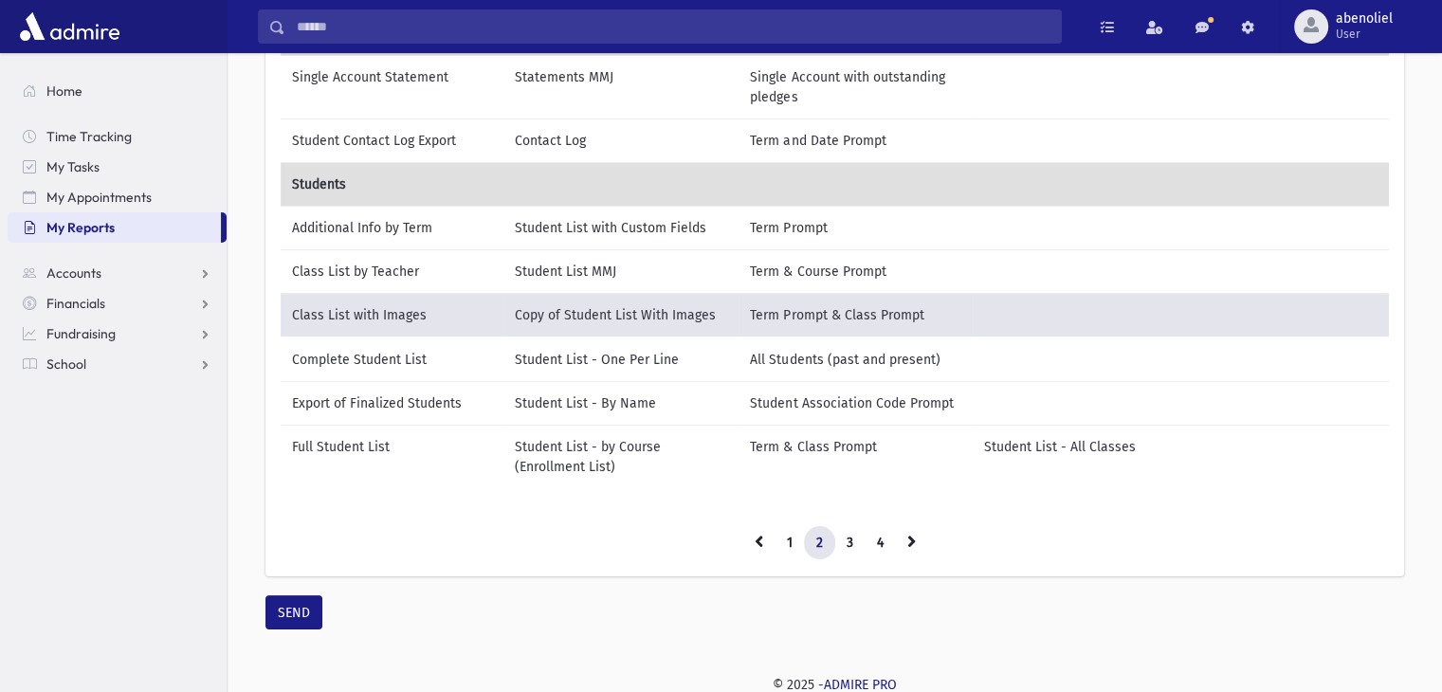
click at [1151, 123] on td at bounding box center [1181, 141] width 417 height 44
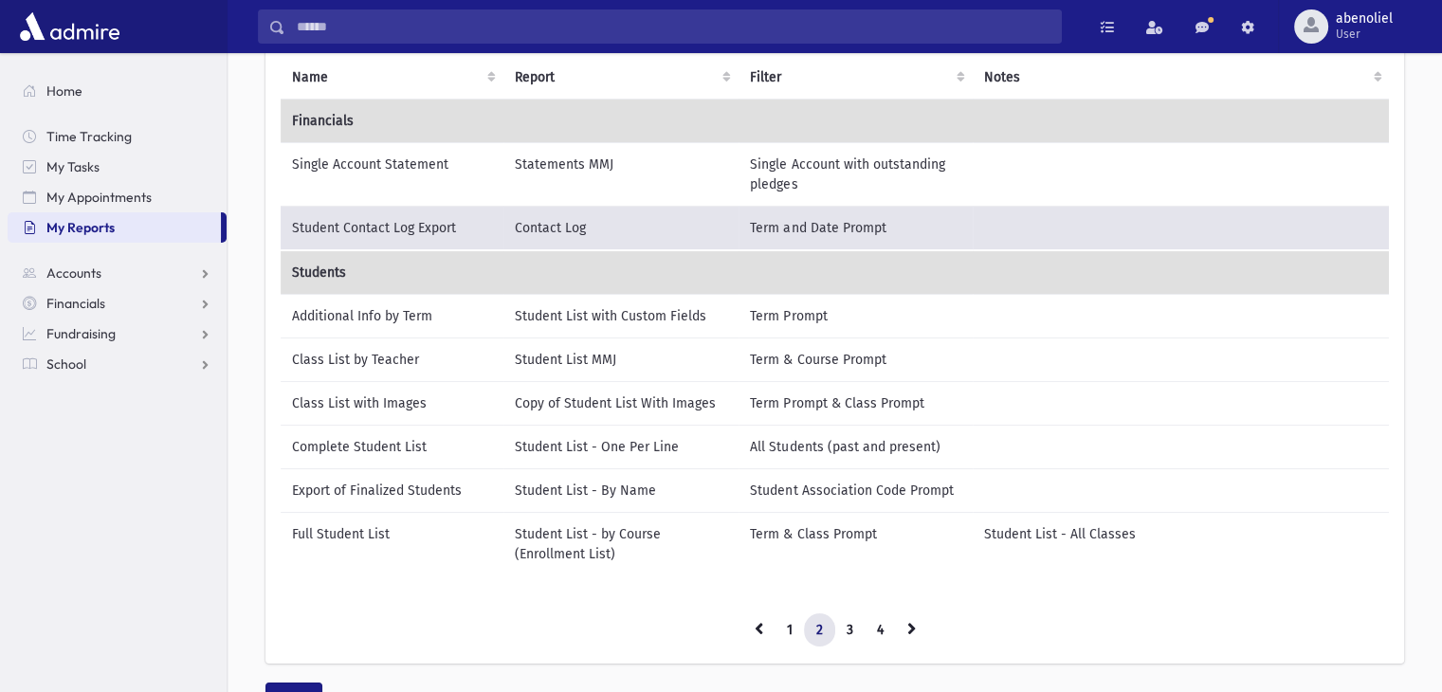
scroll to position [174, 0]
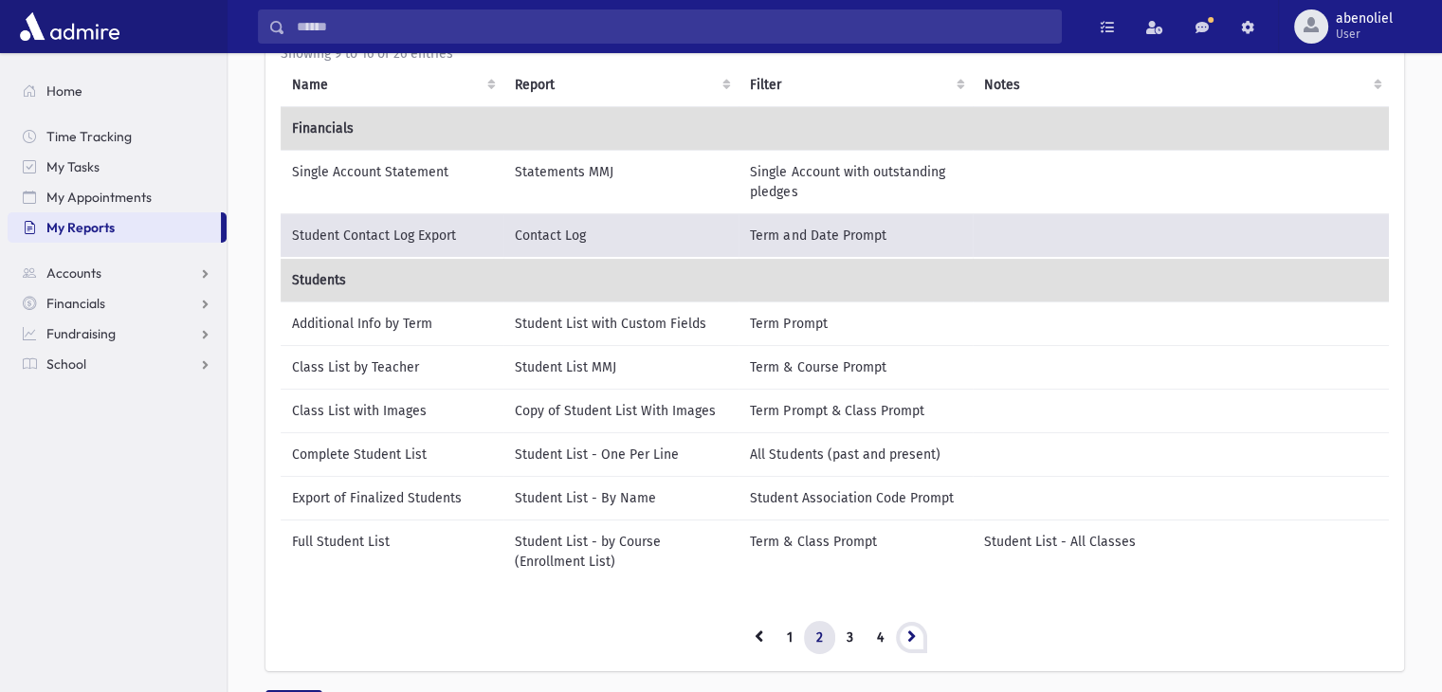
click at [907, 643] on icon at bounding box center [911, 636] width 9 height 13
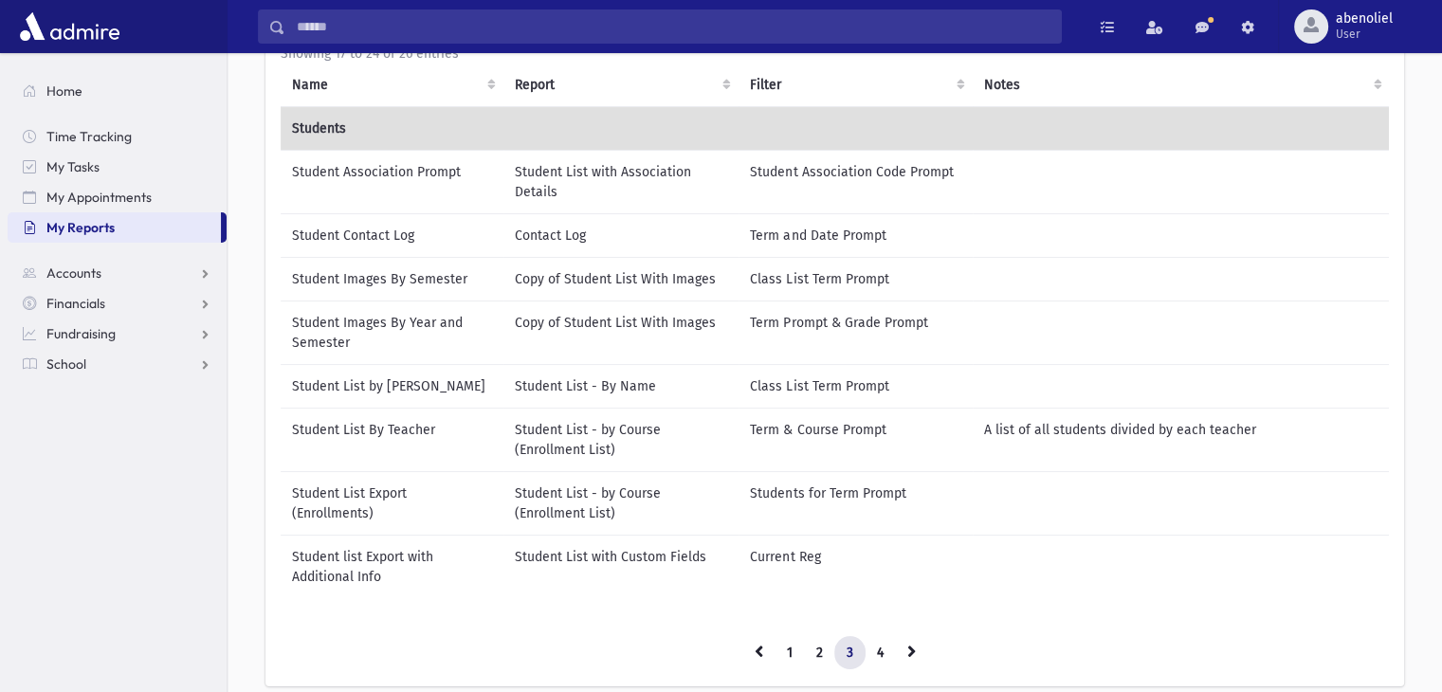
click at [360, 286] on td "Student Images By Semester" at bounding box center [392, 279] width 223 height 44
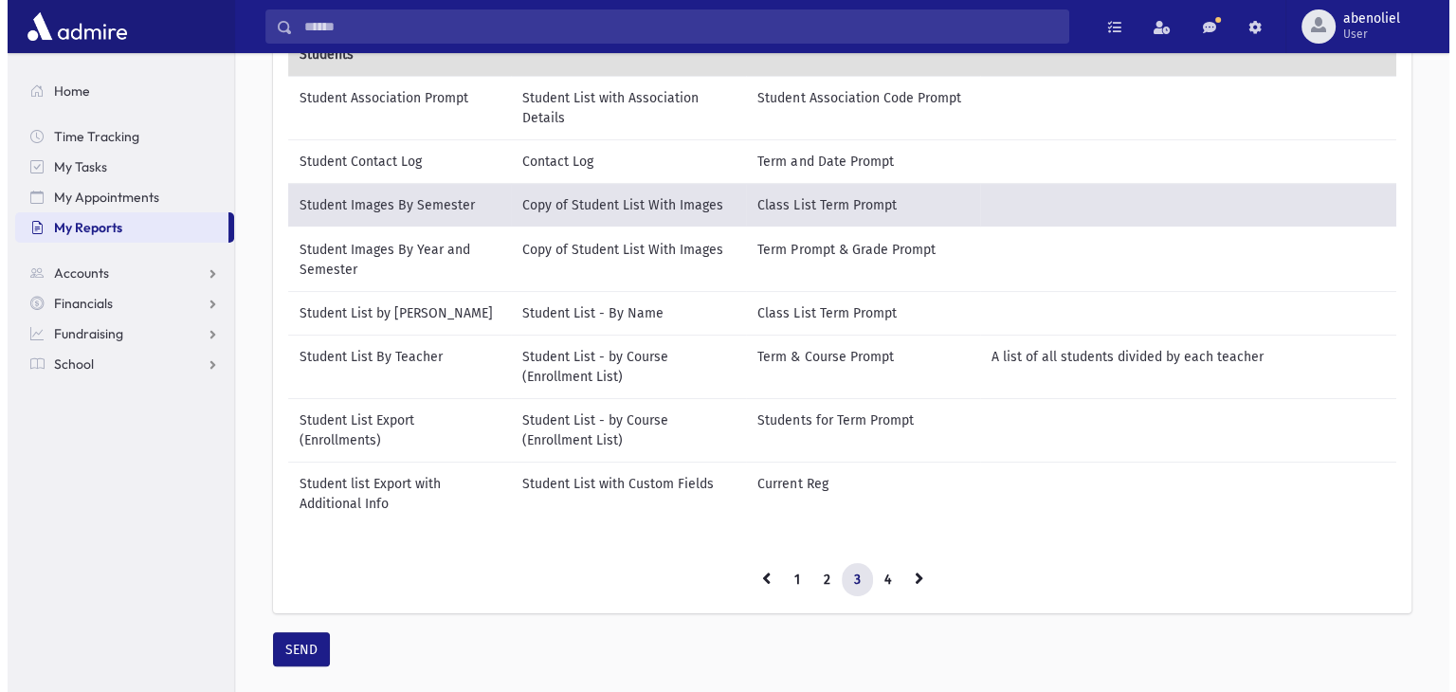
scroll to position [301, 0]
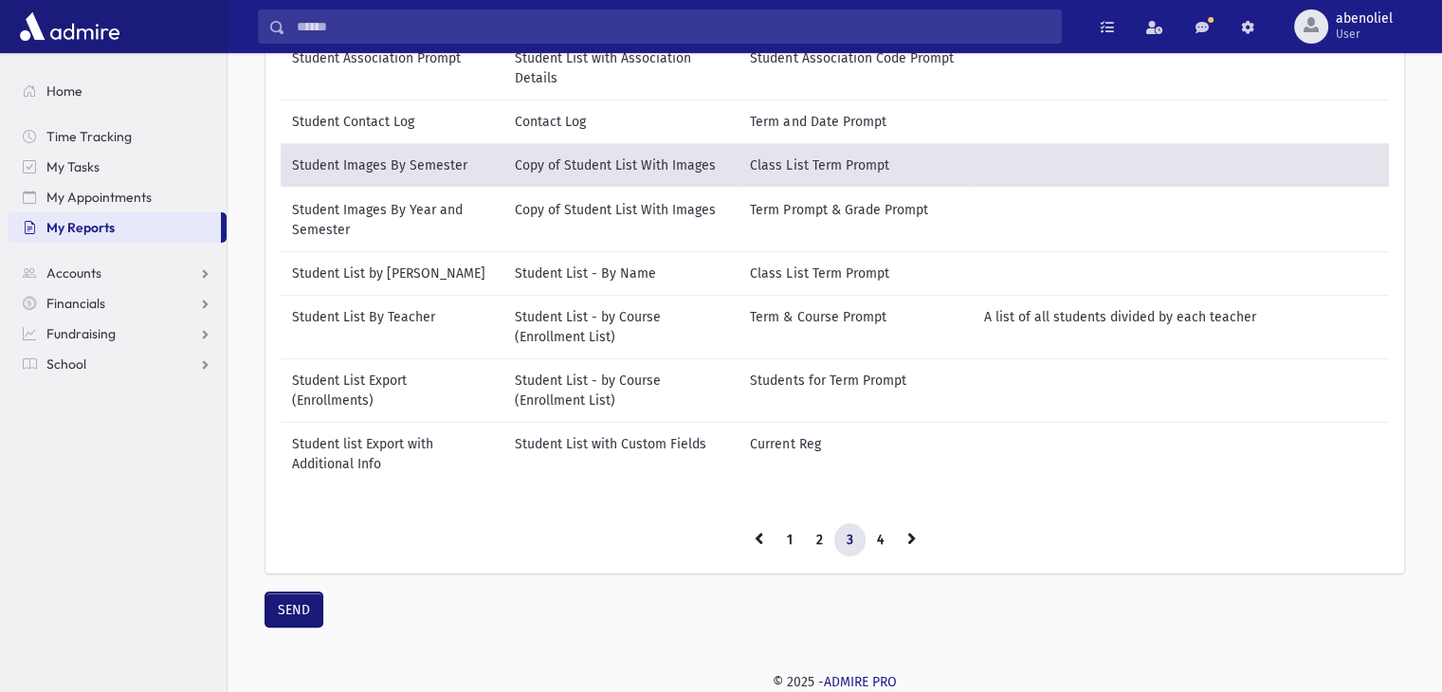
click at [307, 596] on button "SEND" at bounding box center [293, 610] width 57 height 34
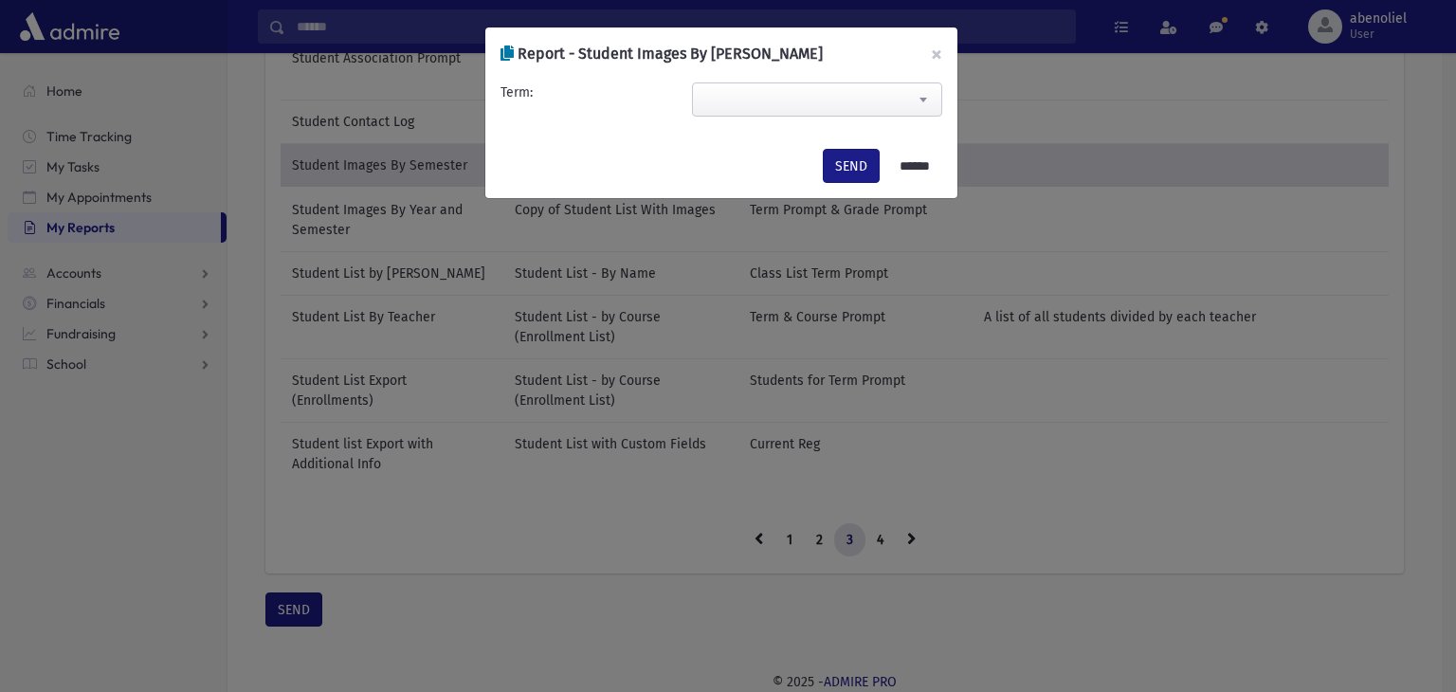
click at [867, 100] on span at bounding box center [817, 99] width 250 height 34
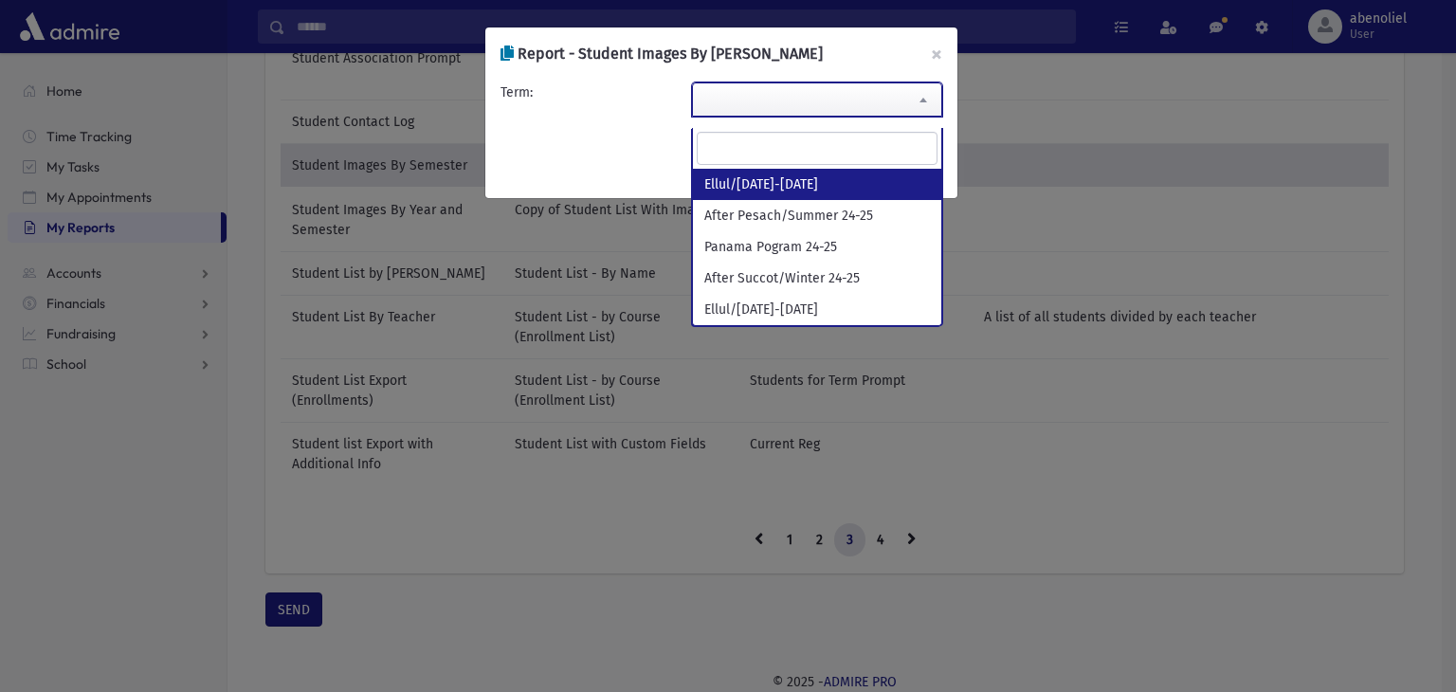
select select "**********"
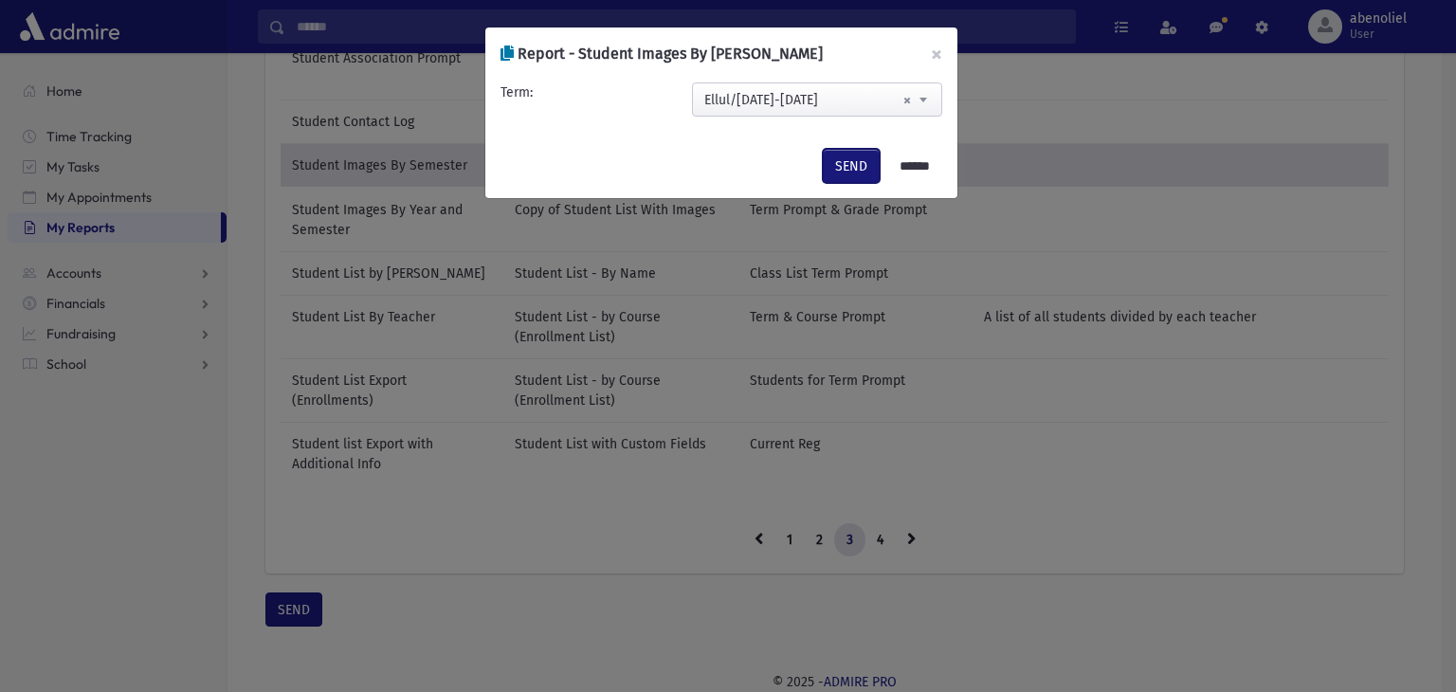
click at [838, 165] on button "SEND" at bounding box center [851, 166] width 57 height 34
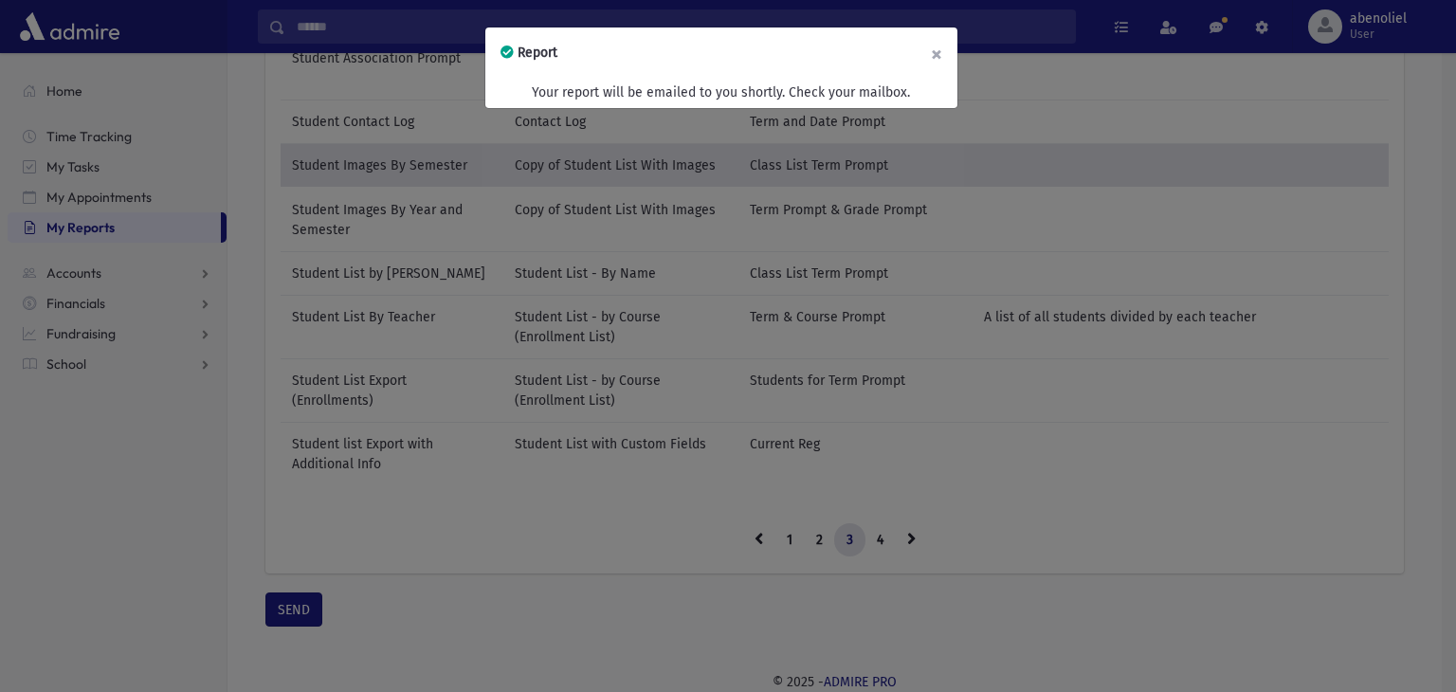
click at [939, 53] on button "×" at bounding box center [937, 53] width 42 height 53
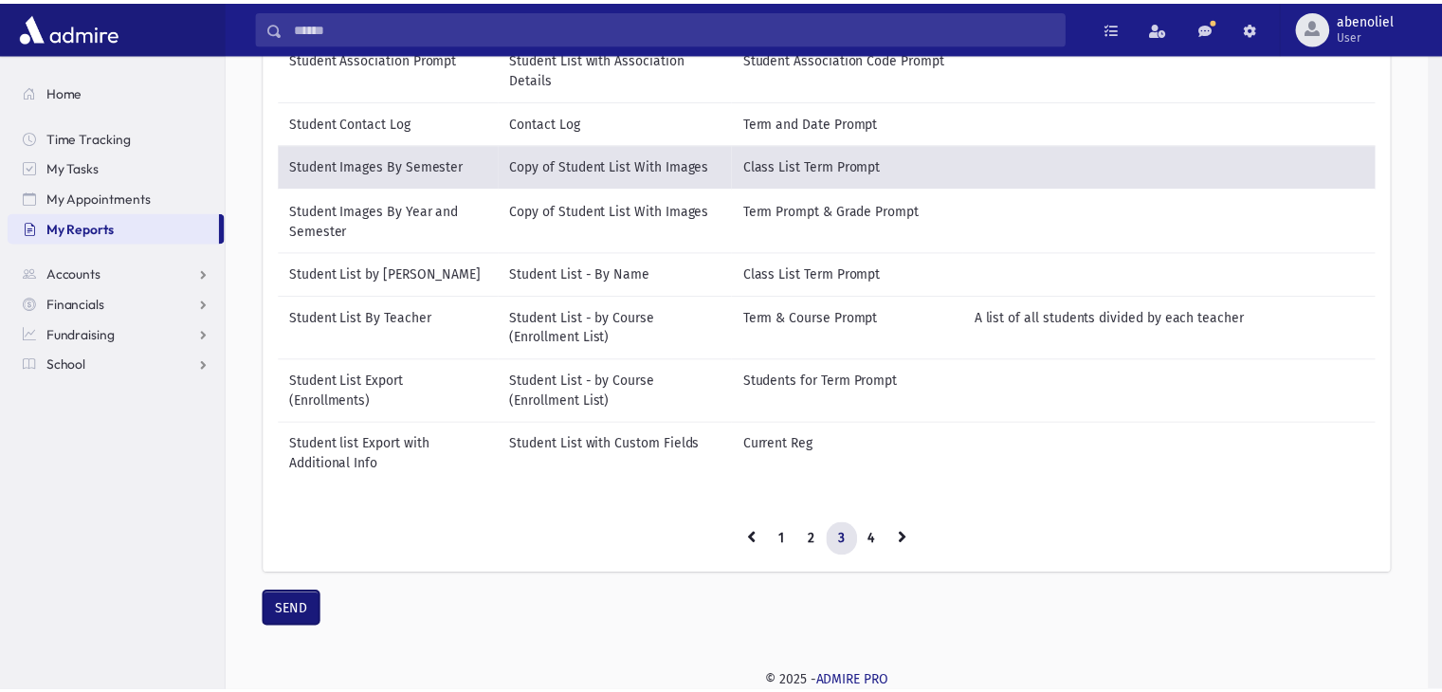
scroll to position [286, 0]
